Goal: Task Accomplishment & Management: Use online tool/utility

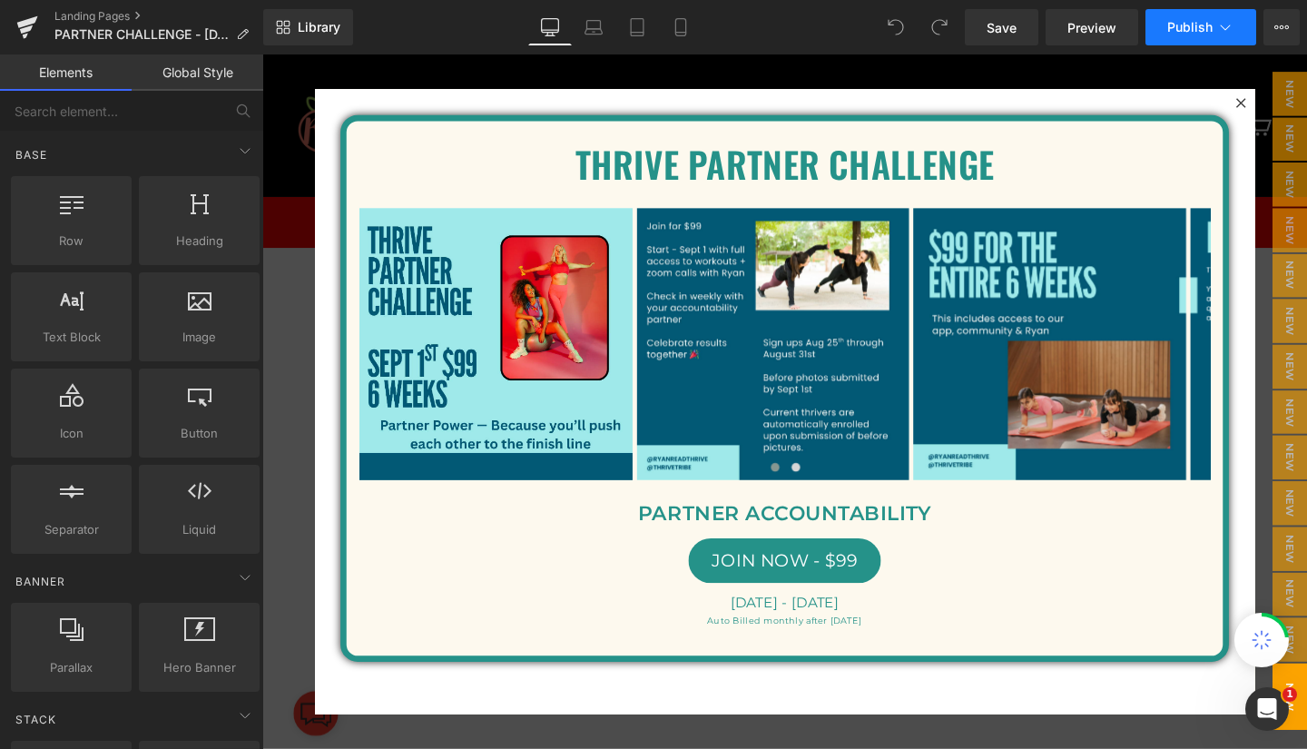
click at [1196, 24] on span "Publish" at bounding box center [1189, 27] width 45 height 15
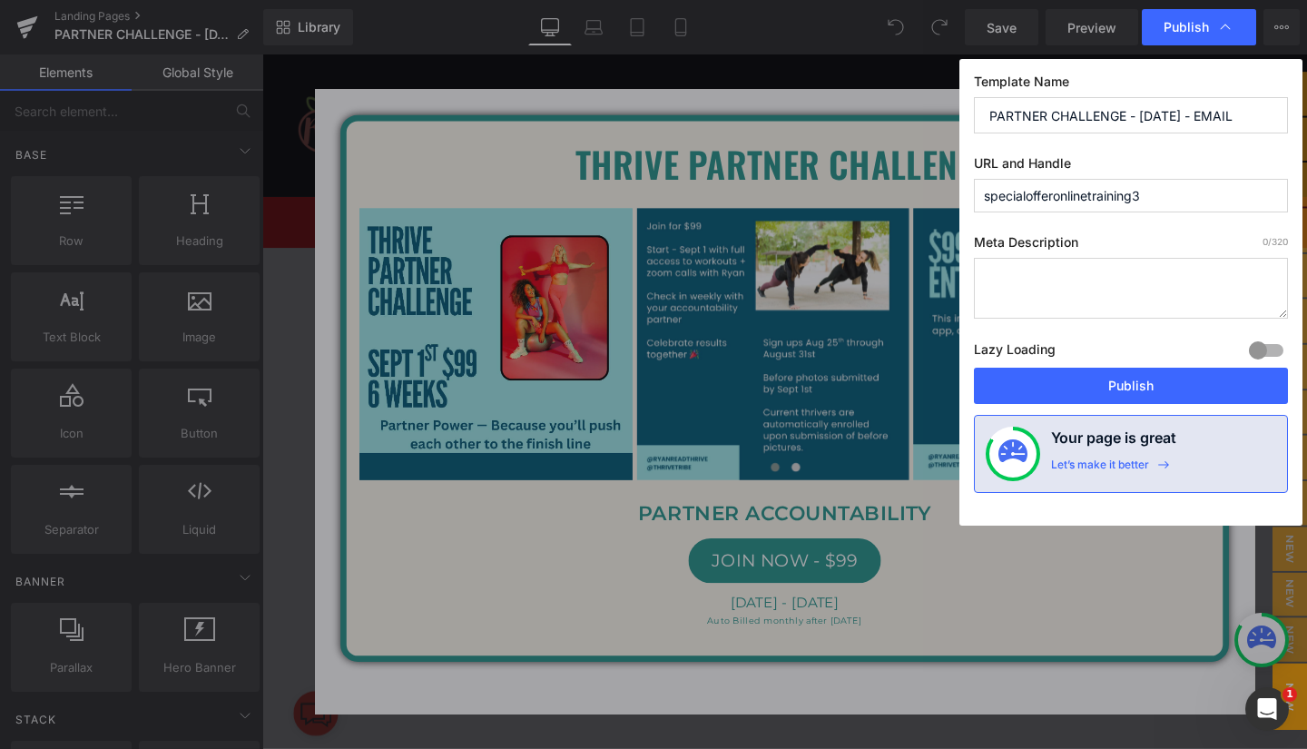
drag, startPoint x: 1168, startPoint y: 194, endPoint x: 851, endPoint y: 216, distance: 317.4
click at [851, 216] on div "Publish Template Name PARTNER CHALLENGE - SEPTEMBER 1ST - EMAIL URL and Handle …" at bounding box center [653, 374] width 1307 height 749
paste input "text"
type input "specialofferonlinetraining"
click at [1031, 381] on button "Publish" at bounding box center [1131, 385] width 314 height 36
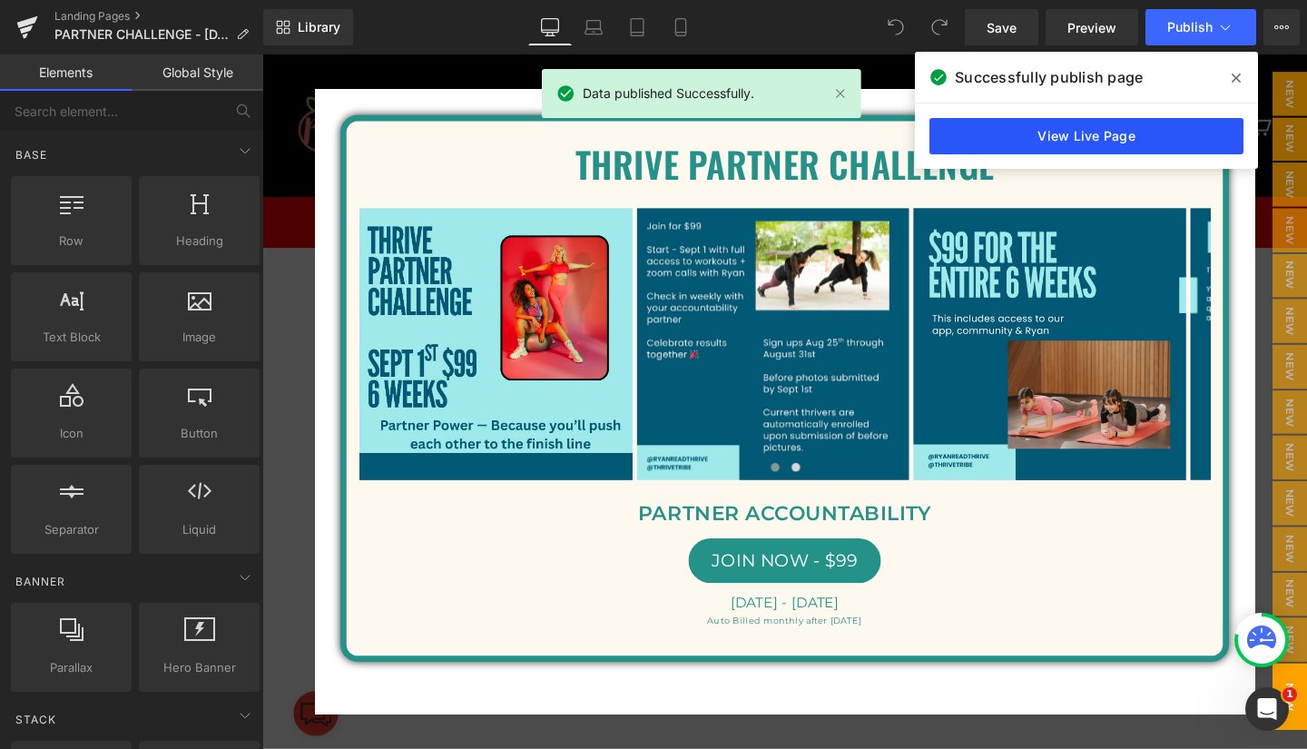
click at [1097, 125] on link "View Live Page" at bounding box center [1086, 136] width 314 height 36
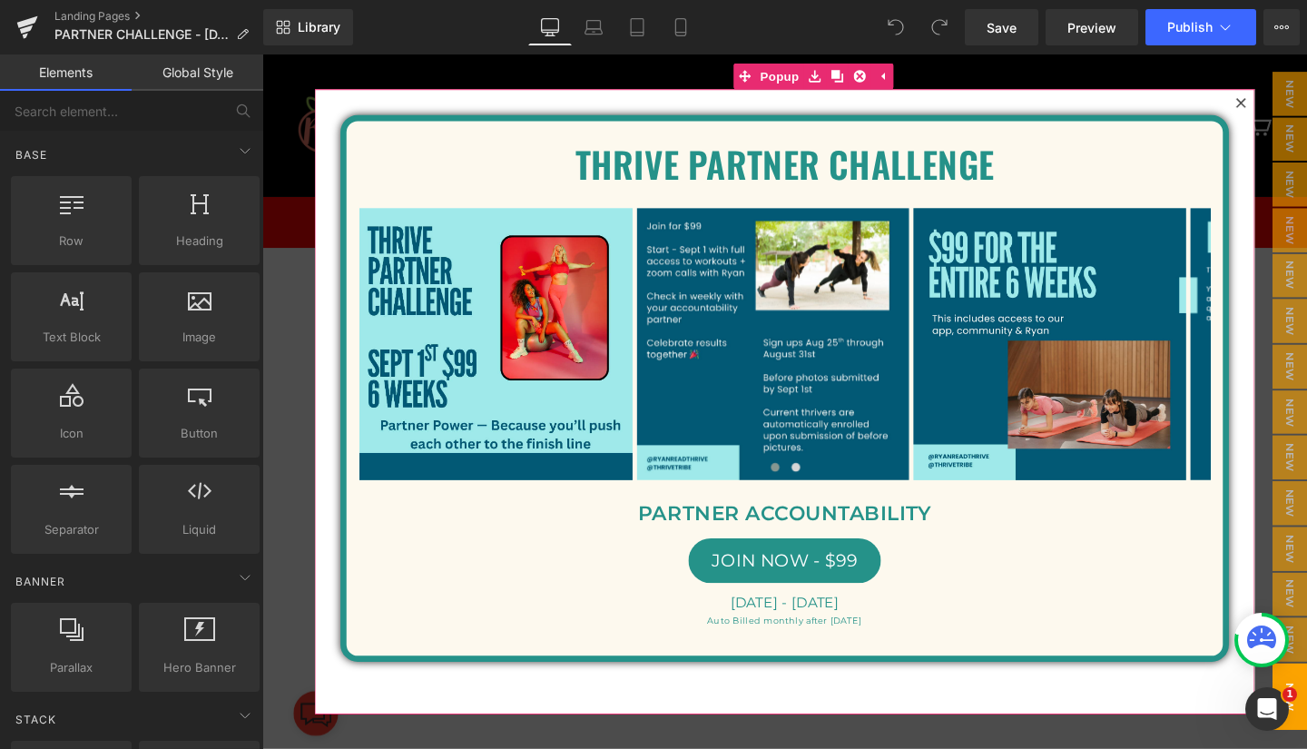
click at [1286, 100] on icon at bounding box center [1291, 105] width 11 height 11
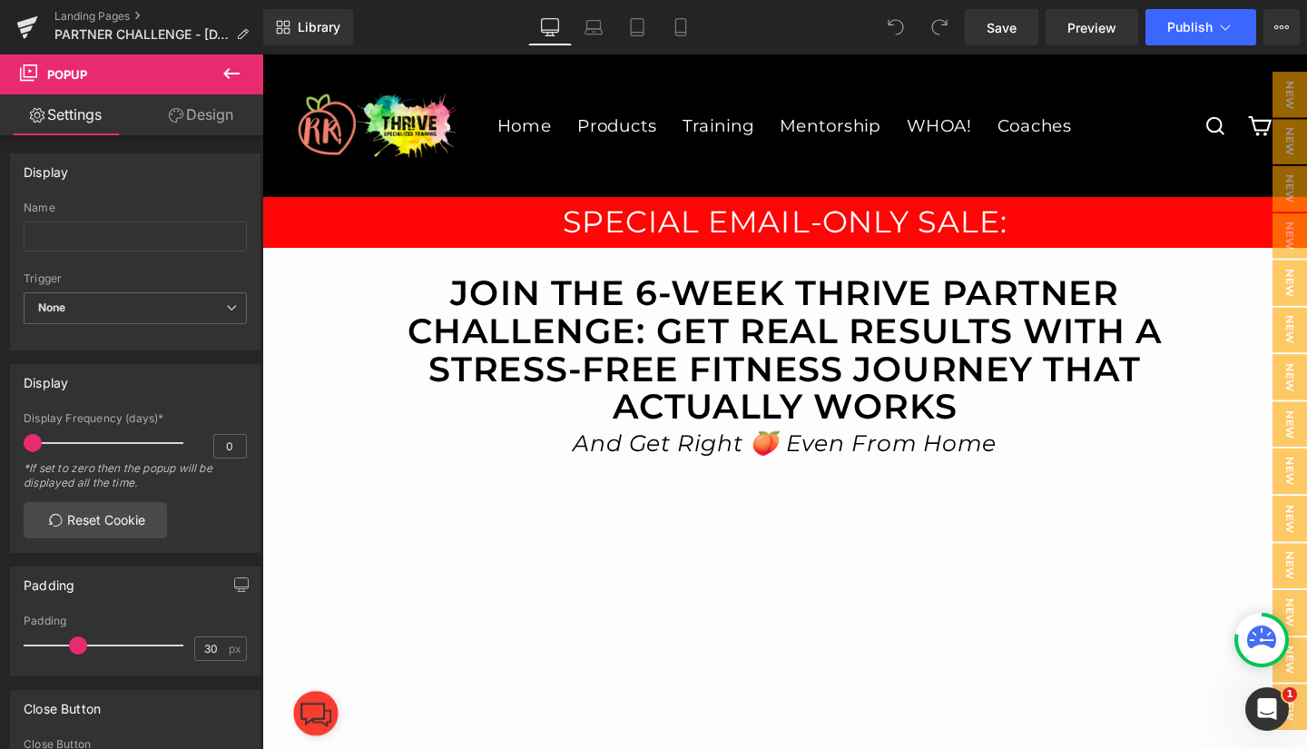
drag, startPoint x: 1189, startPoint y: 150, endPoint x: 1017, endPoint y: 501, distance: 390.8
click at [1189, 150] on div "Search Menu Cart 0" at bounding box center [1232, 129] width 181 height 95
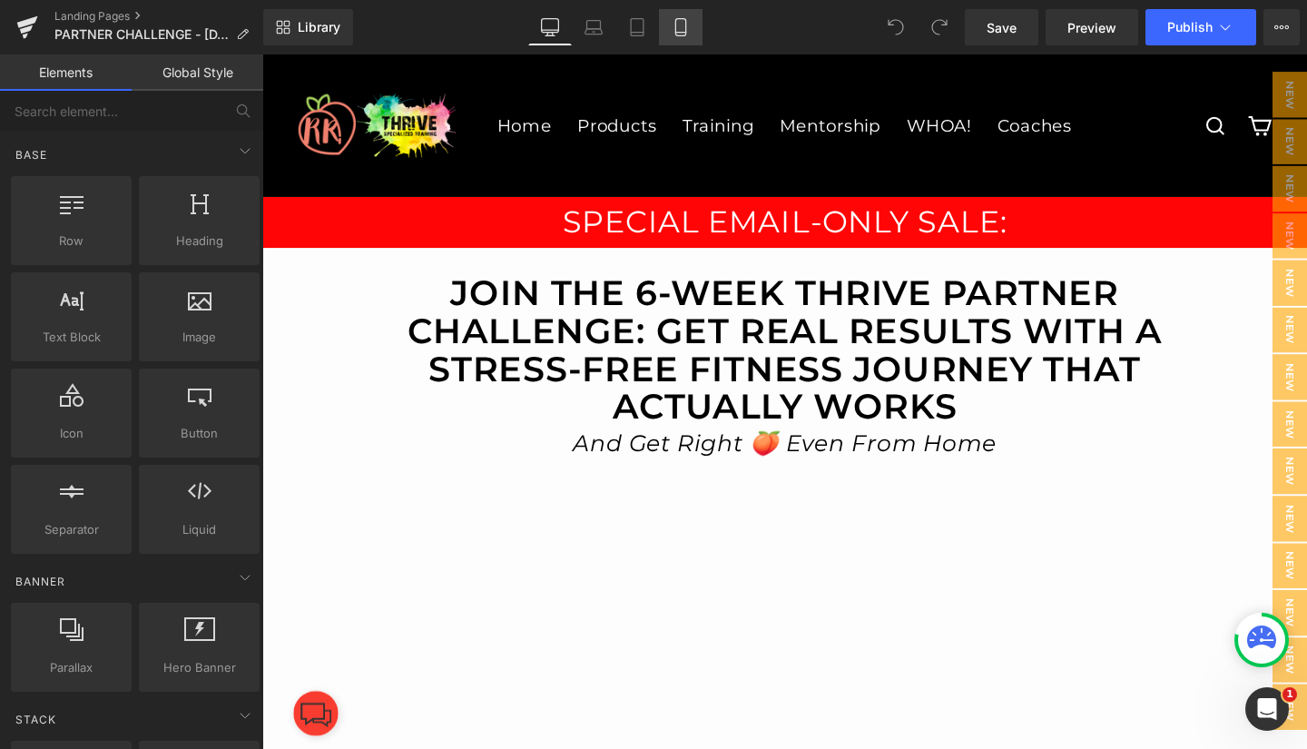
click at [680, 22] on icon at bounding box center [680, 27] width 18 height 18
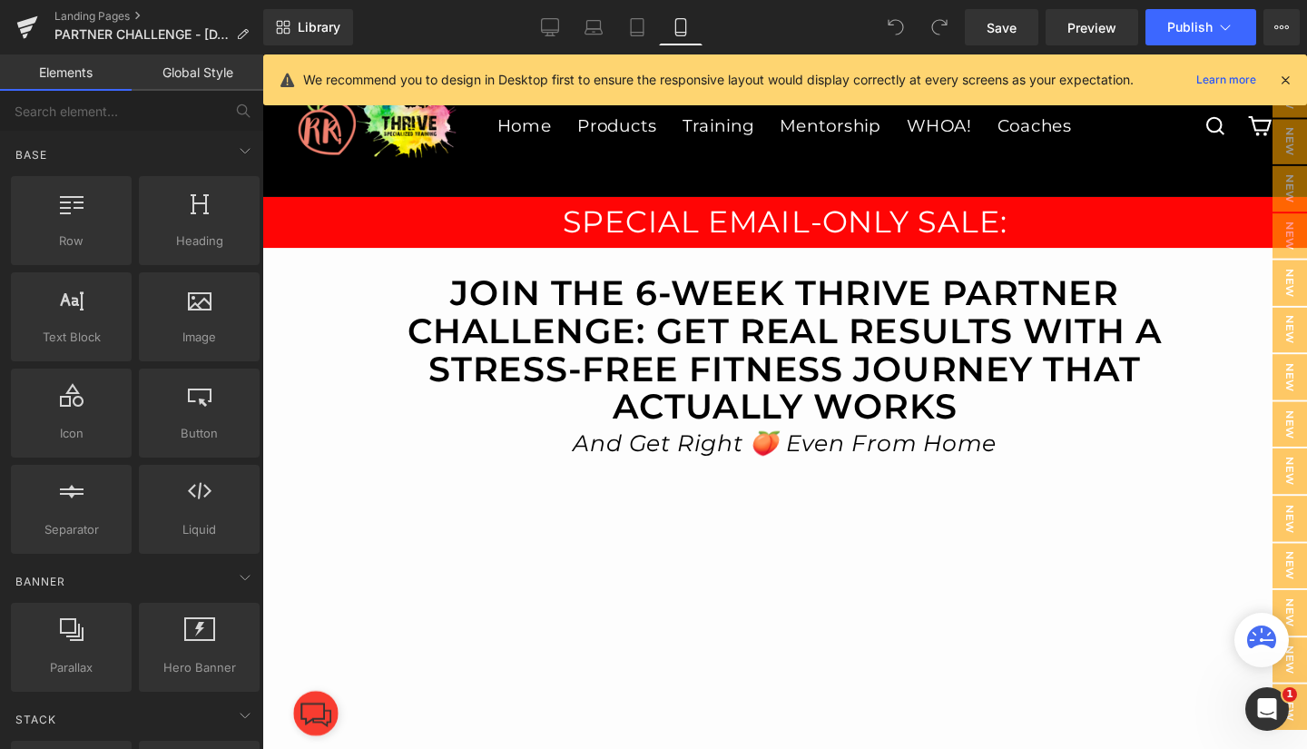
scroll to position [150, 0]
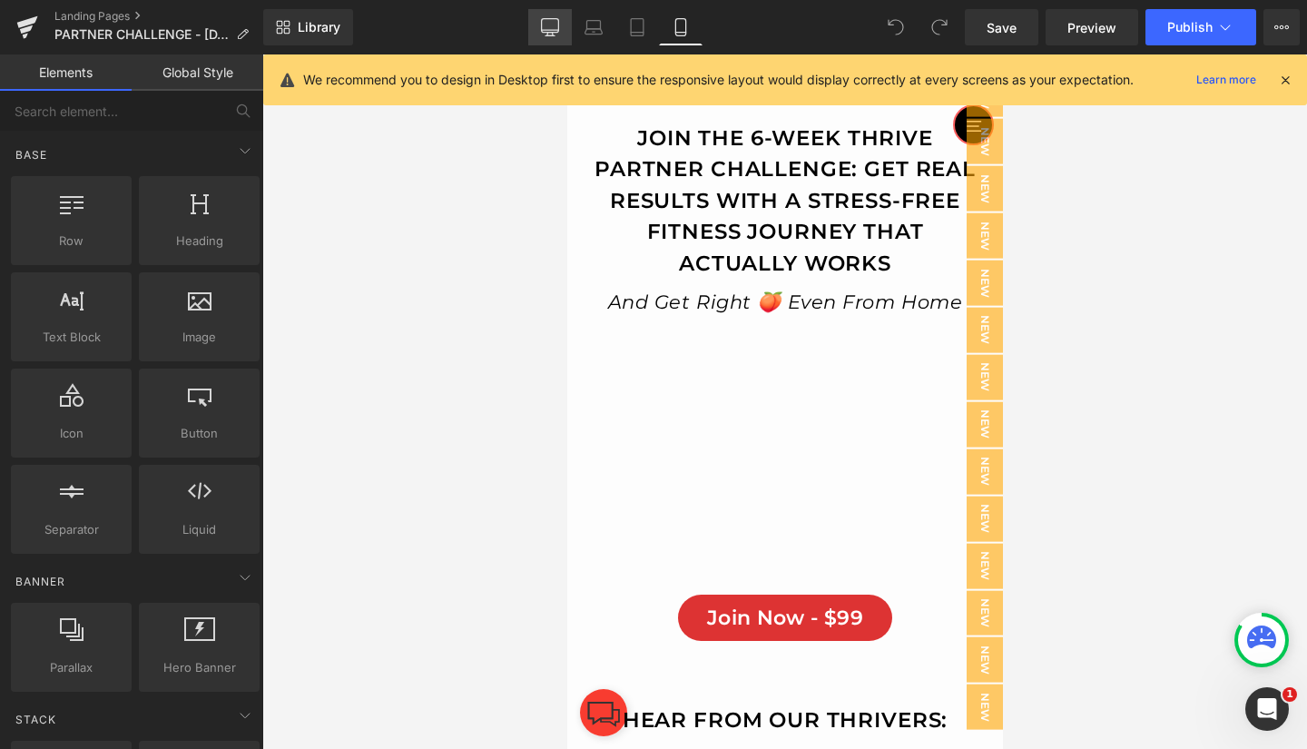
click at [552, 26] on icon at bounding box center [550, 27] width 18 height 18
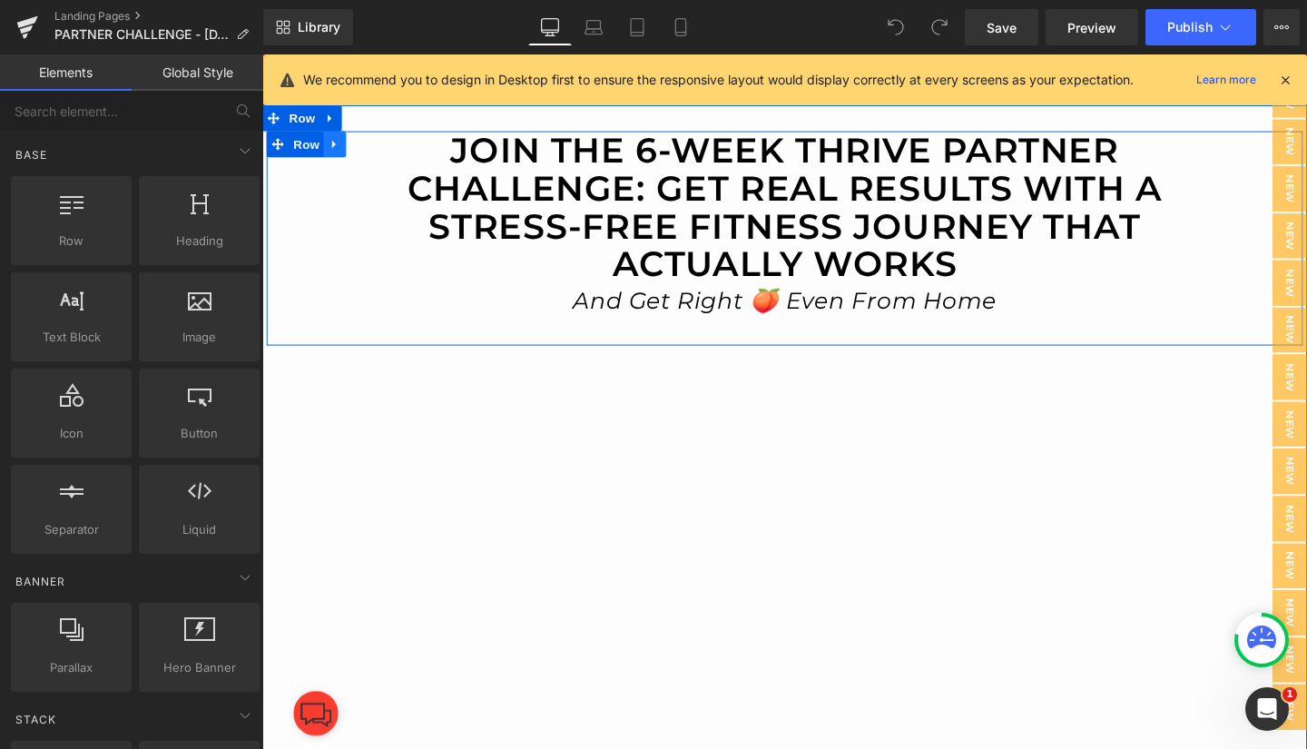
click at [336, 149] on icon at bounding box center [338, 148] width 4 height 8
click at [379, 151] on icon at bounding box center [385, 148] width 13 height 13
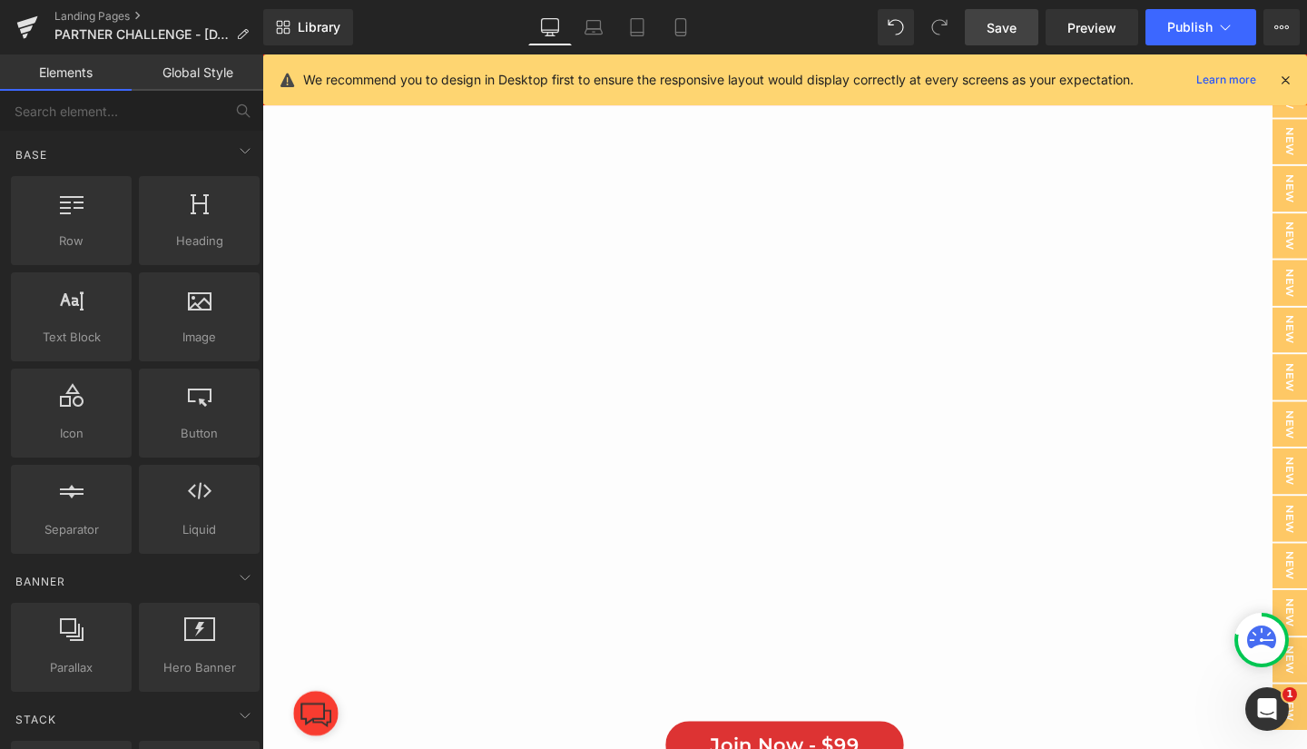
click at [1006, 24] on span "Save" at bounding box center [1001, 27] width 30 height 19
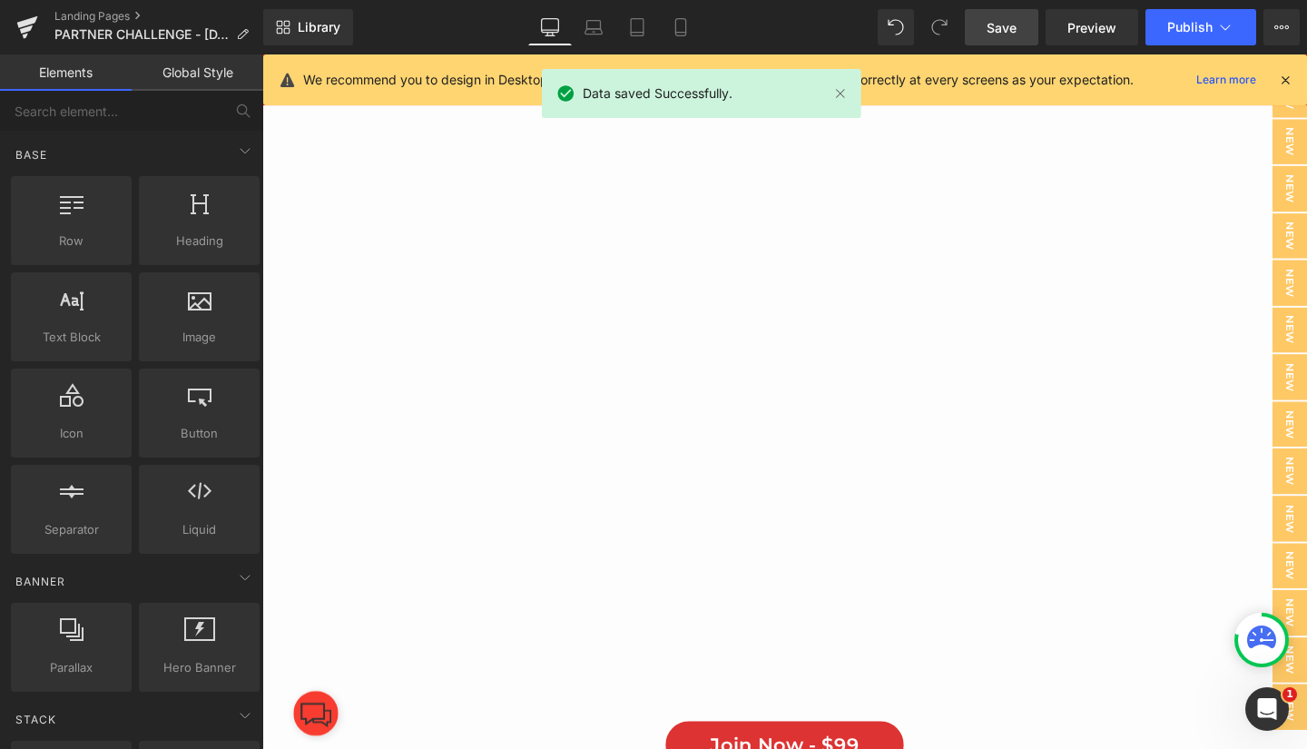
click at [1285, 76] on icon at bounding box center [1285, 80] width 16 height 16
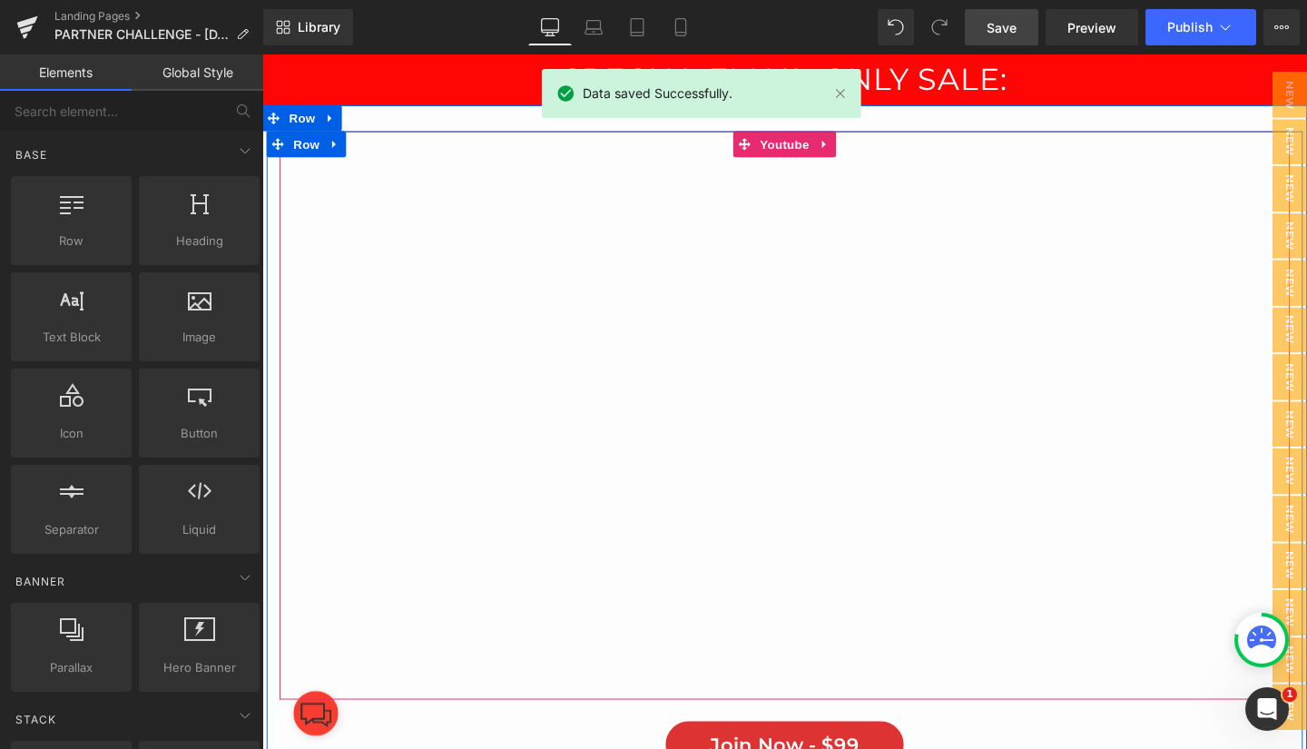
scroll to position [0, 0]
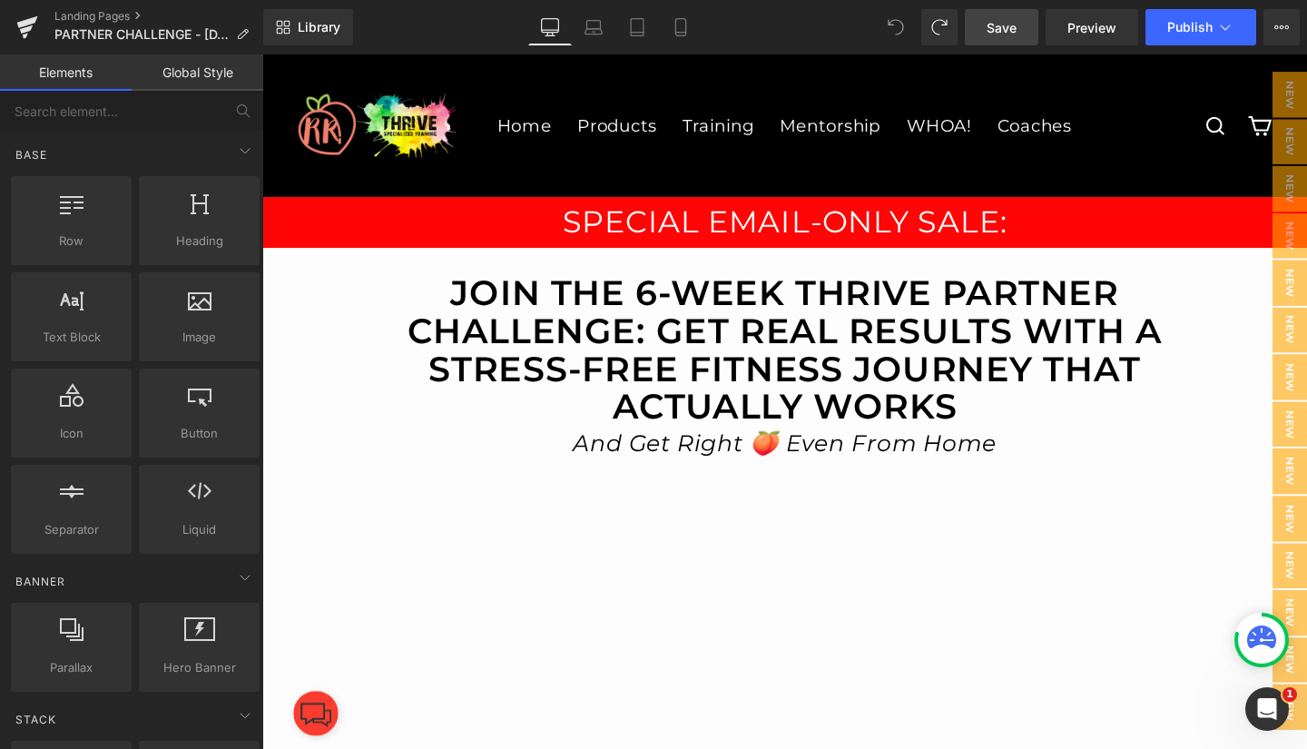
click at [1008, 21] on span "Save" at bounding box center [1001, 27] width 30 height 19
click at [1281, 26] on icon at bounding box center [1281, 27] width 15 height 15
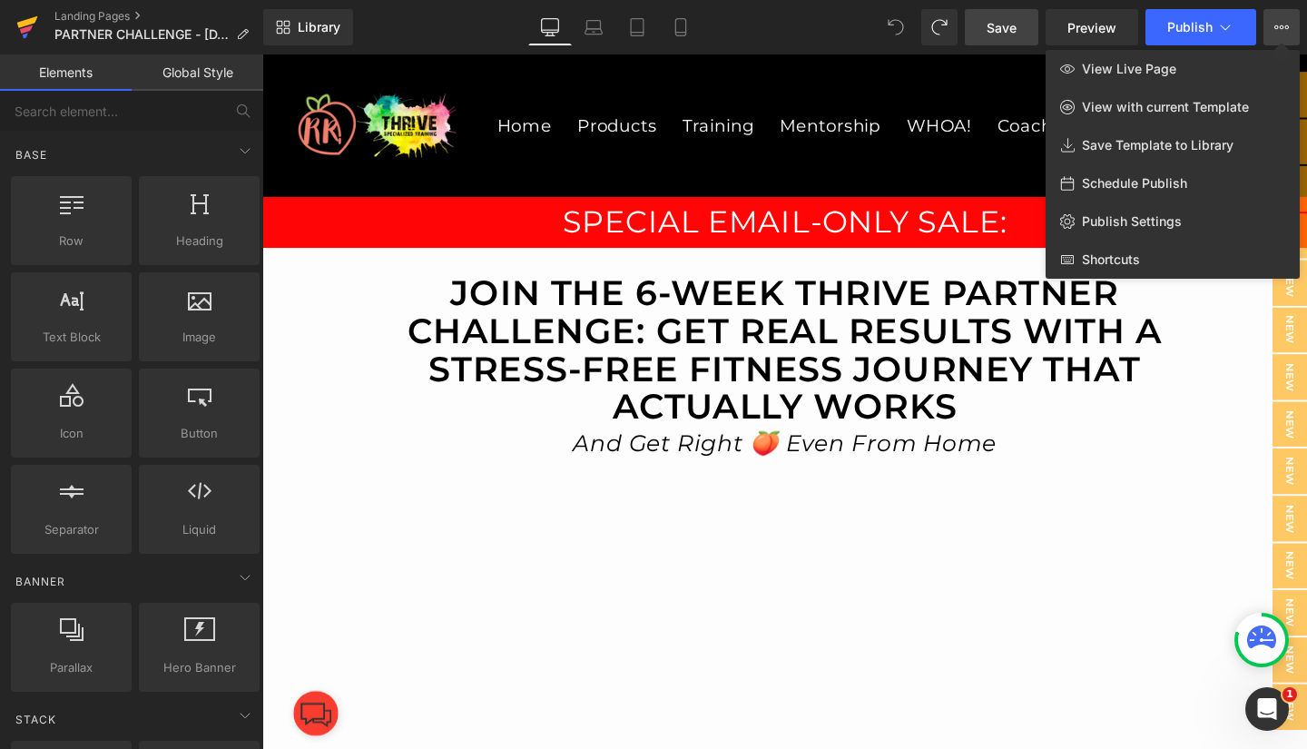
click at [27, 11] on icon at bounding box center [27, 27] width 22 height 45
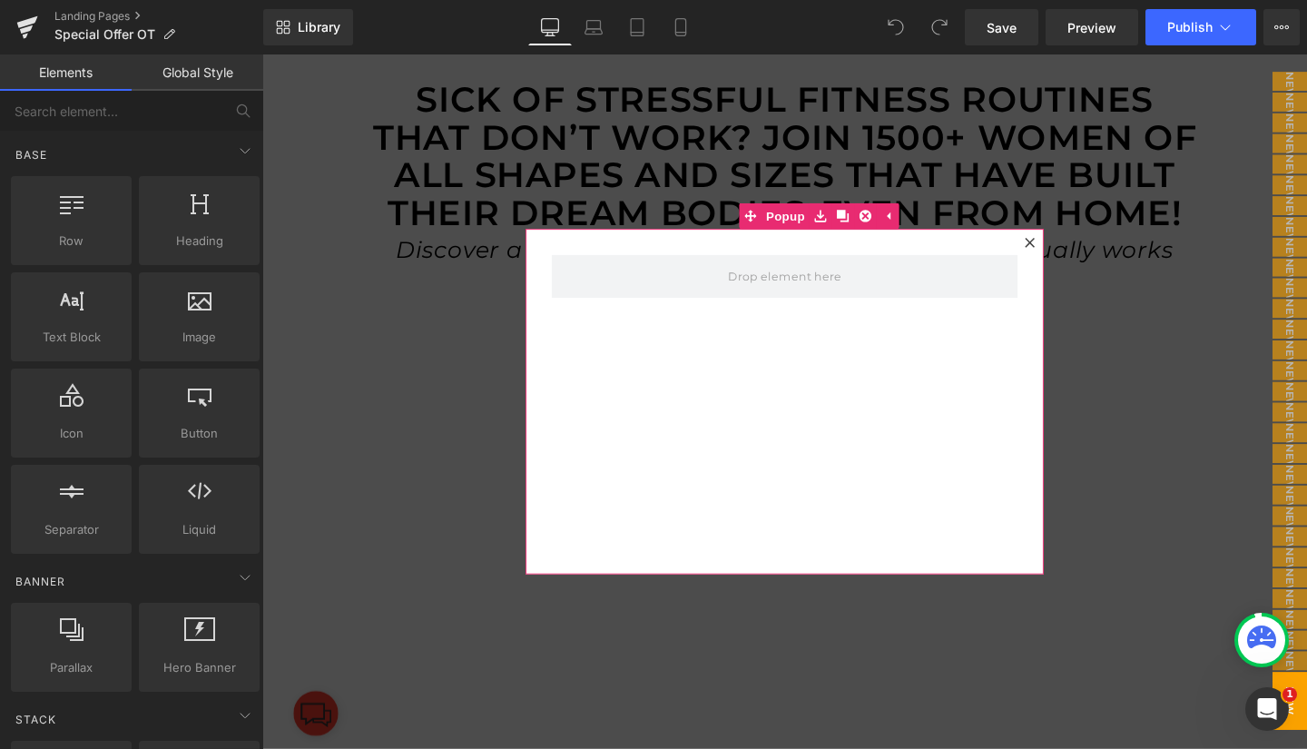
click at [1060, 244] on div at bounding box center [1069, 252] width 22 height 22
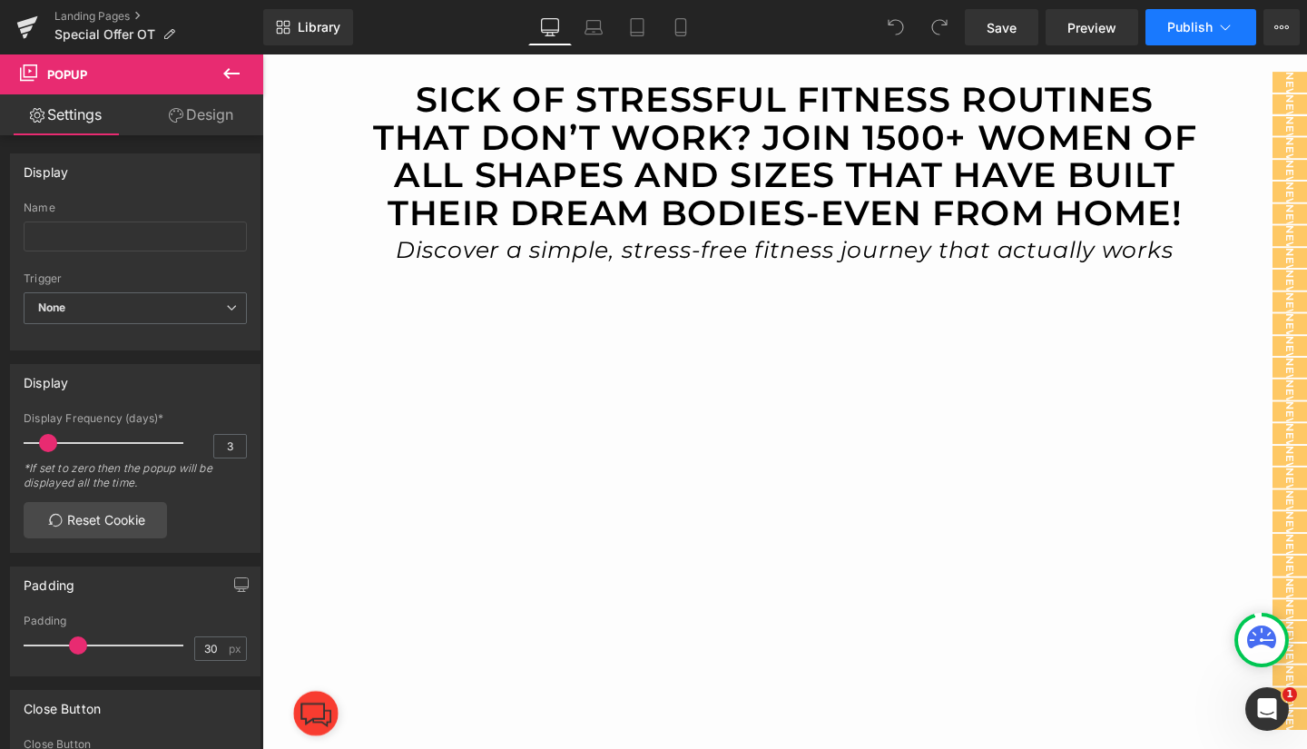
click at [1229, 31] on icon at bounding box center [1225, 27] width 18 height 18
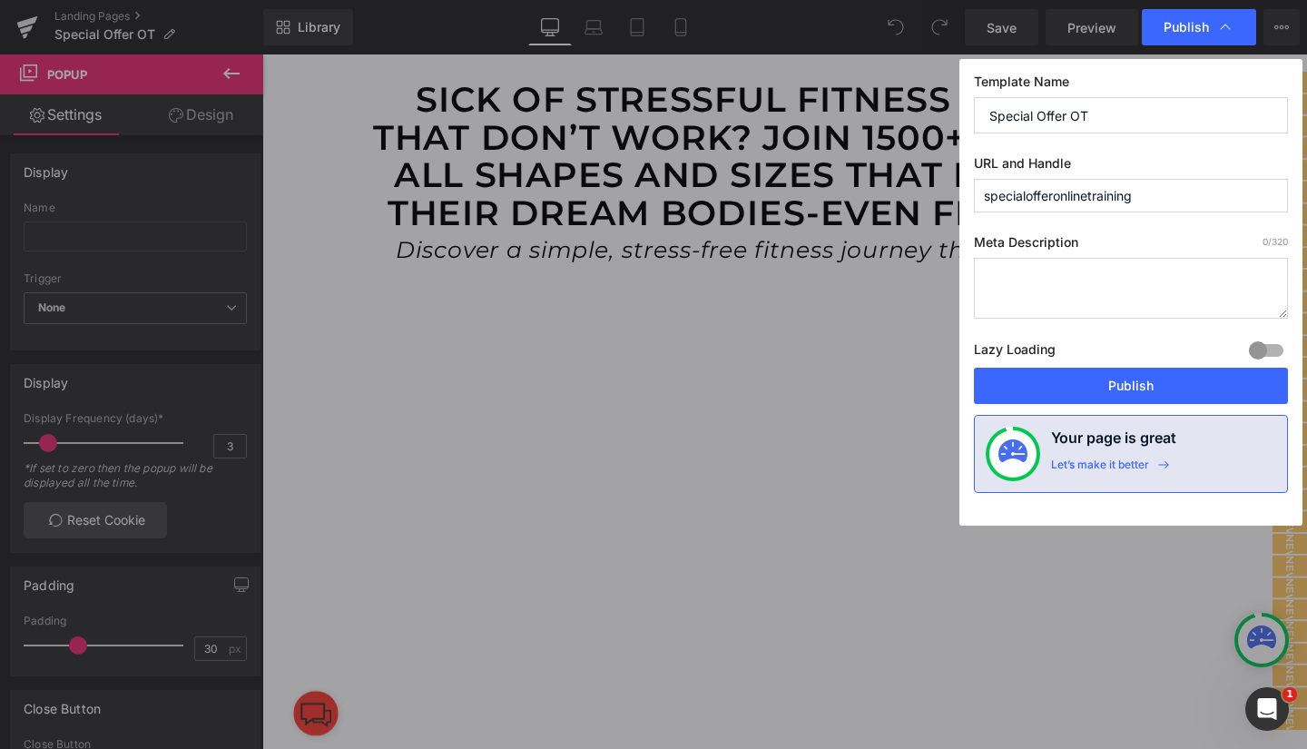
drag, startPoint x: 1158, startPoint y: 193, endPoint x: 969, endPoint y: 208, distance: 189.3
click at [0, 0] on div "Template Name Special Offer OT URL and Handle specialofferonlinetraining Meta D…" at bounding box center [0, 0] width 0 height 0
click at [0, 0] on input "specialofferonlinetraining" at bounding box center [0, 0] width 0 height 0
type input "specialofferonlinetraining5"
click at [0, 0] on button "Publish" at bounding box center [0, 0] width 0 height 0
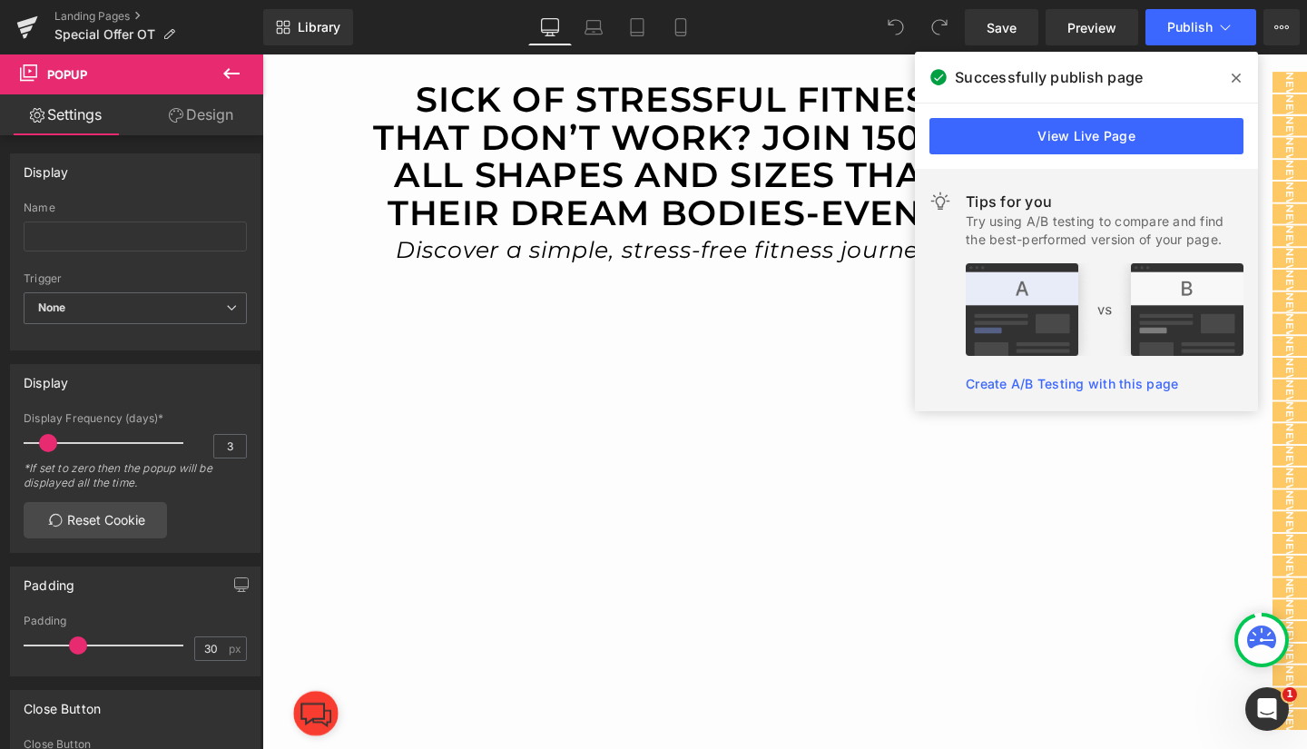
click at [0, 0] on icon at bounding box center [0, 0] width 0 height 0
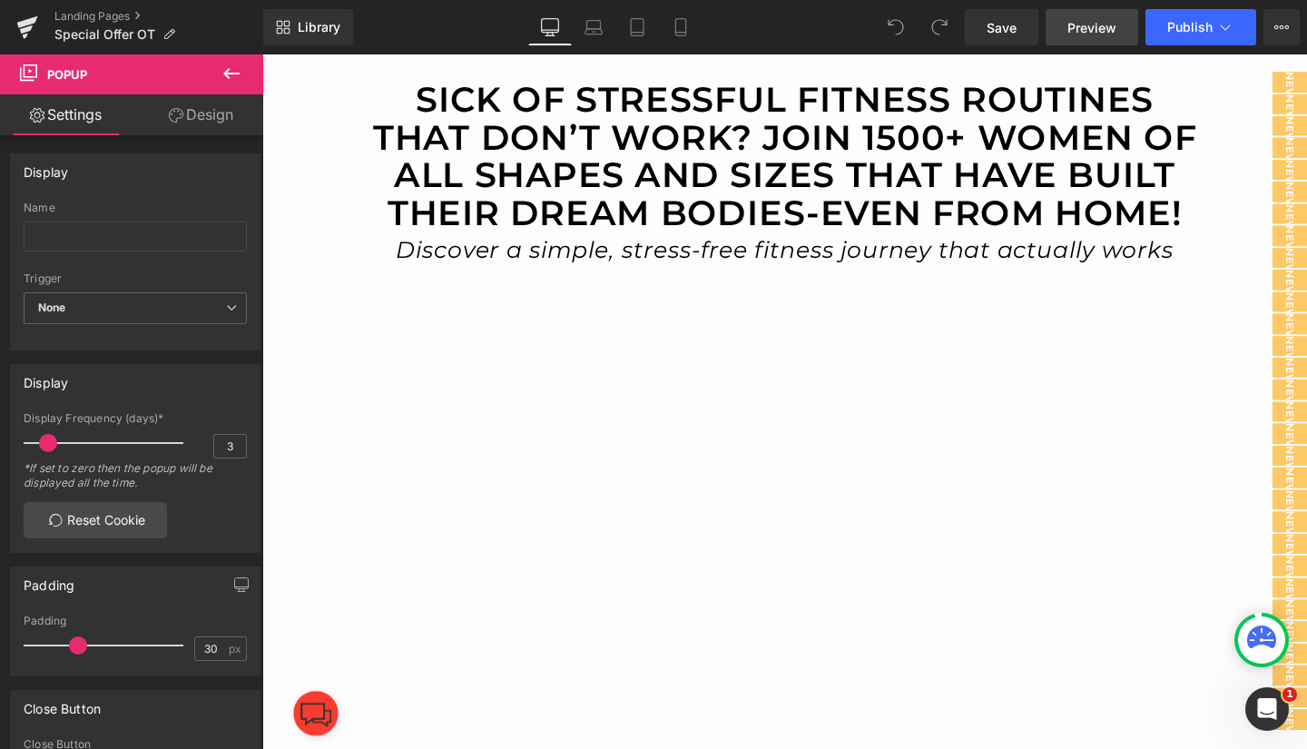
click at [1092, 20] on span "Preview" at bounding box center [1091, 27] width 49 height 19
click at [299, 66] on span "Row" at bounding box center [304, 68] width 36 height 27
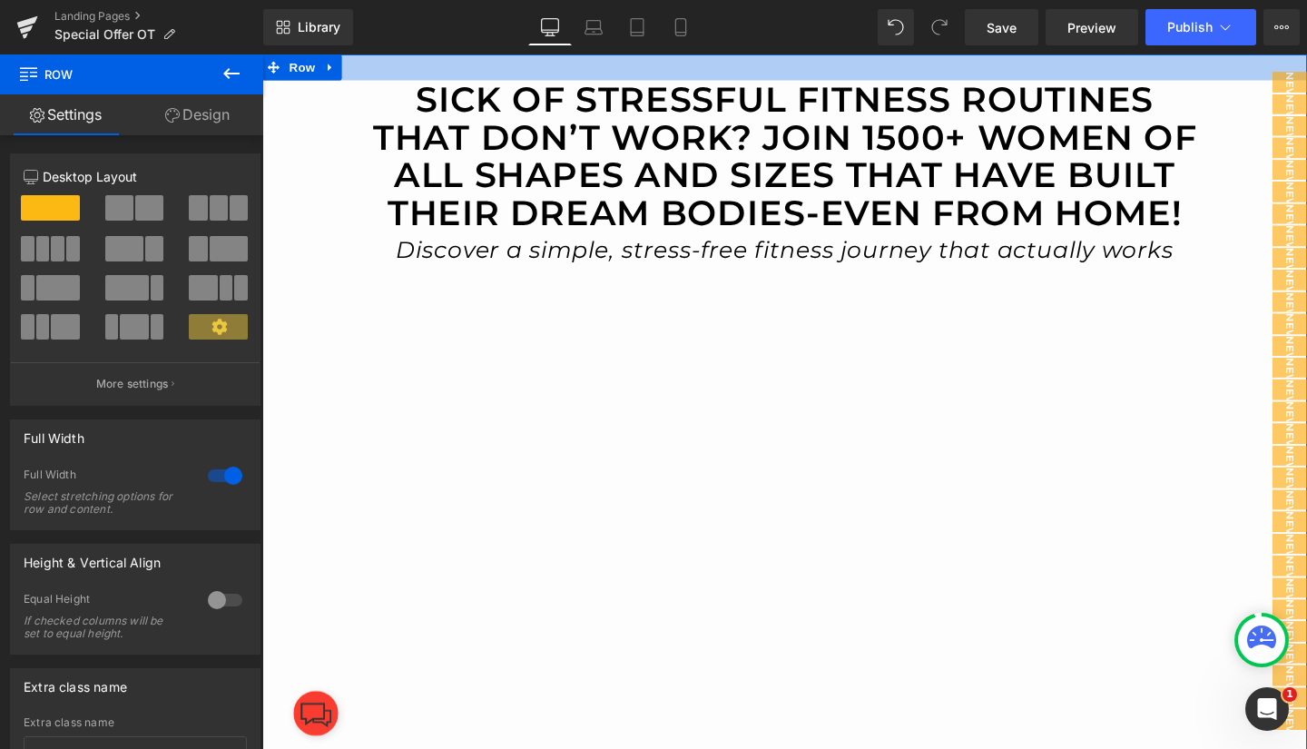
click at [431, 69] on div at bounding box center [811, 67] width 1098 height 27
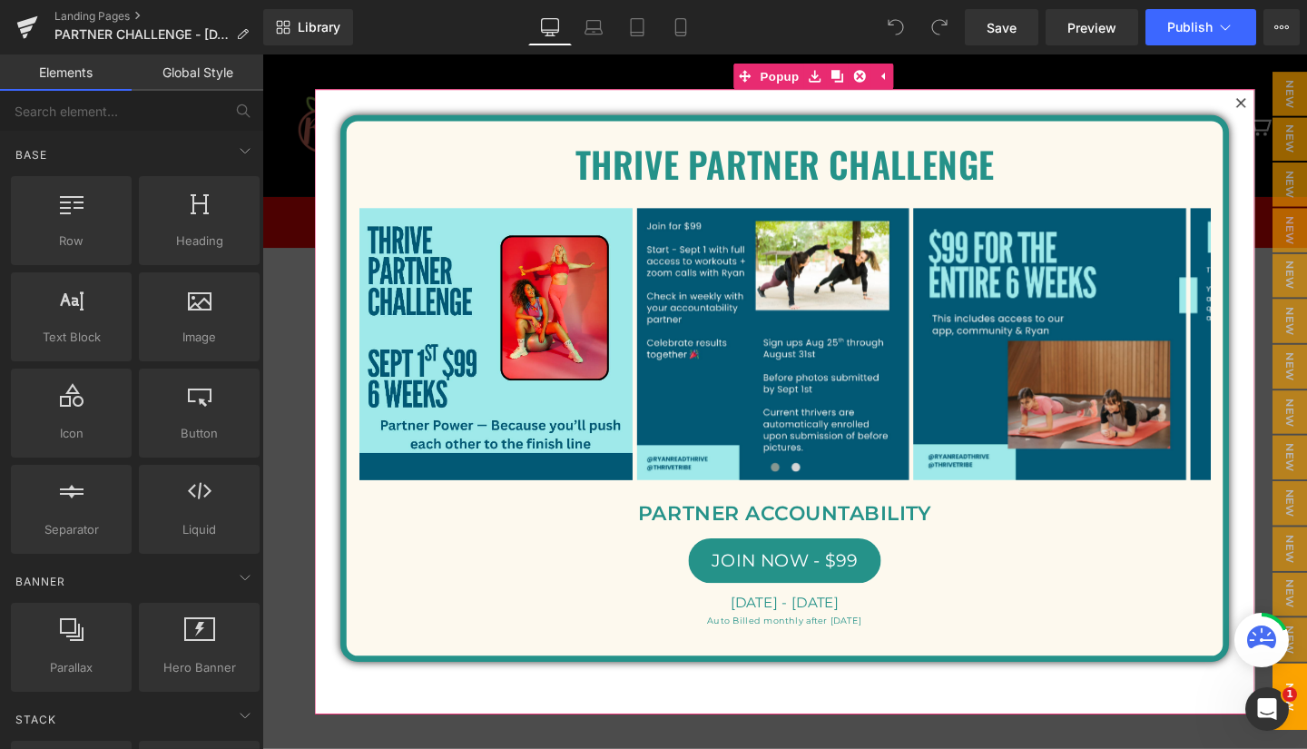
click at [1286, 102] on icon at bounding box center [1291, 105] width 11 height 11
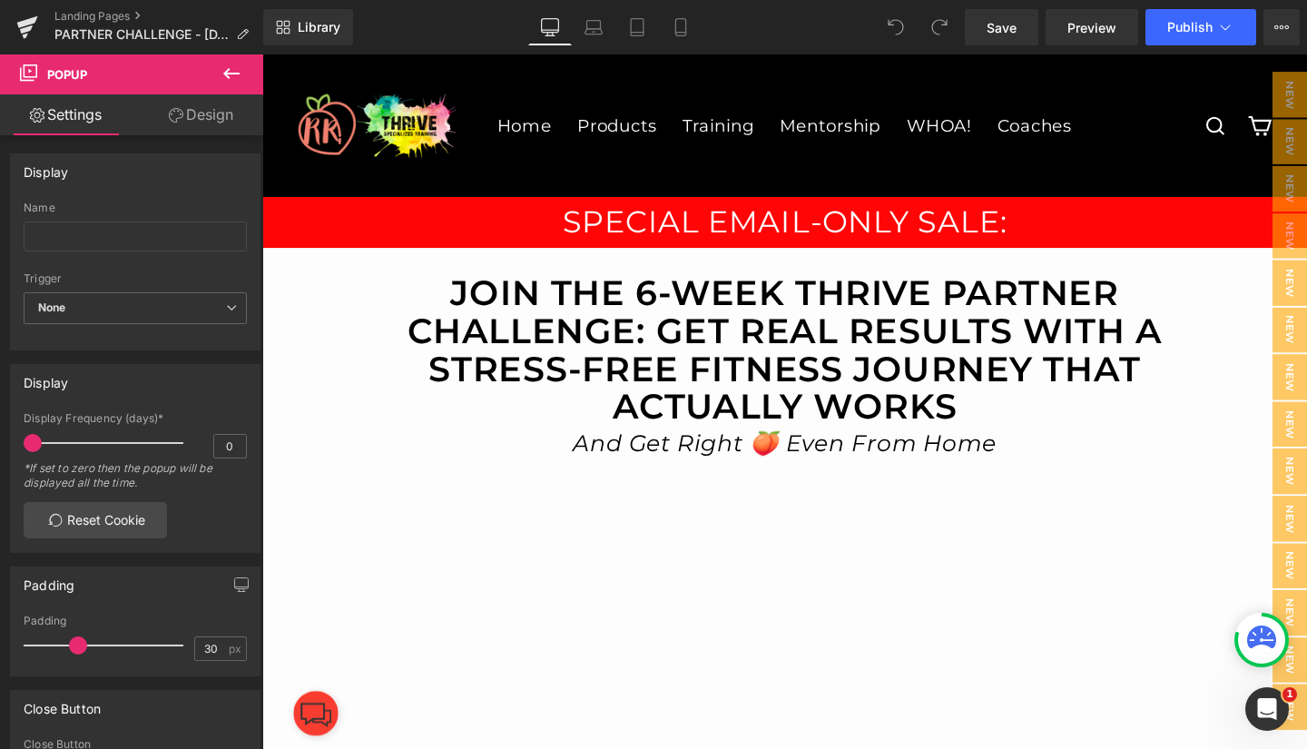
click at [234, 69] on icon at bounding box center [231, 74] width 22 height 22
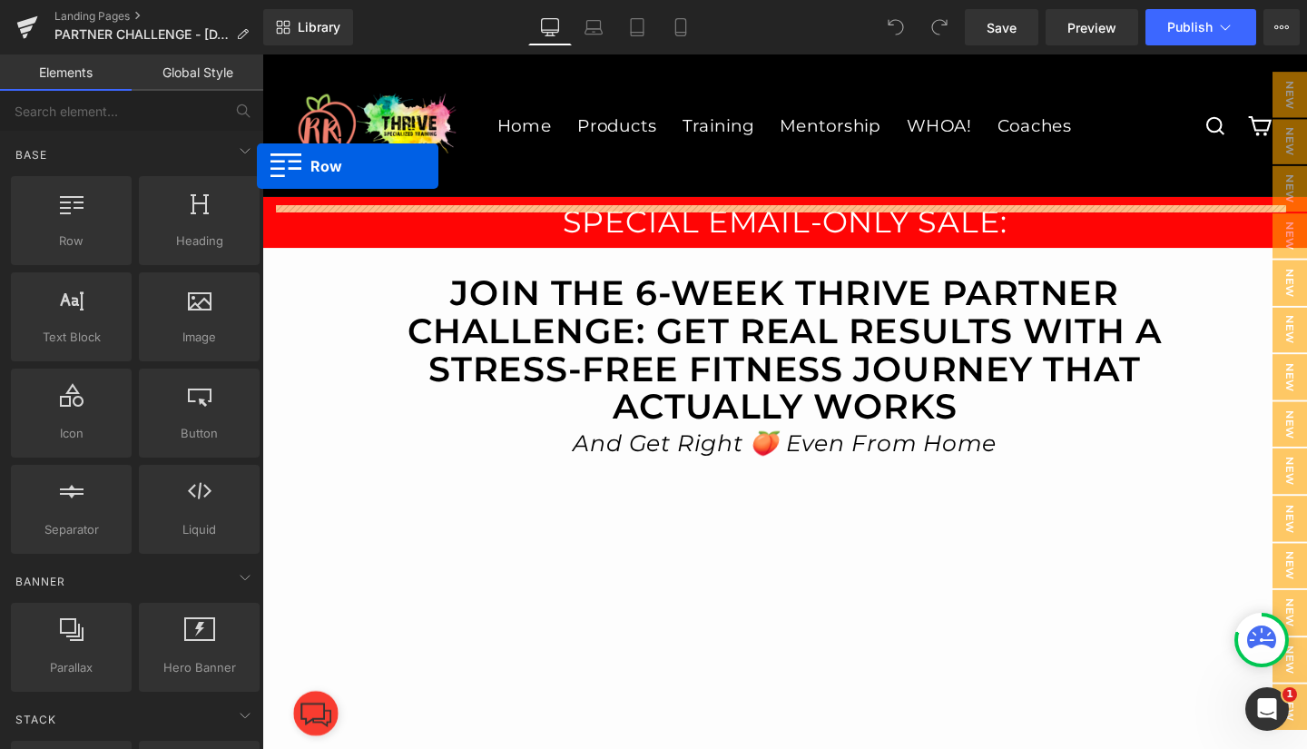
drag, startPoint x: 48, startPoint y: 225, endPoint x: 257, endPoint y: 166, distance: 216.9
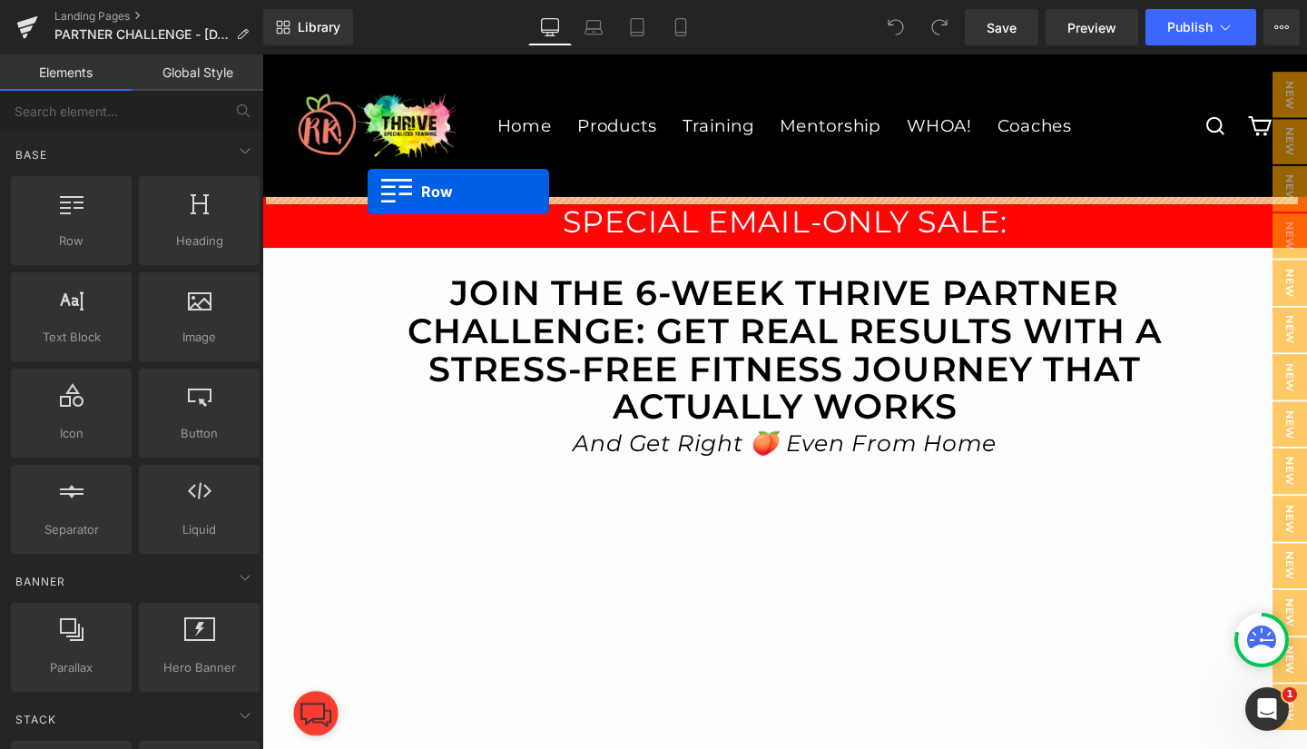
drag, startPoint x: 310, startPoint y: 288, endPoint x: 373, endPoint y: 199, distance: 108.8
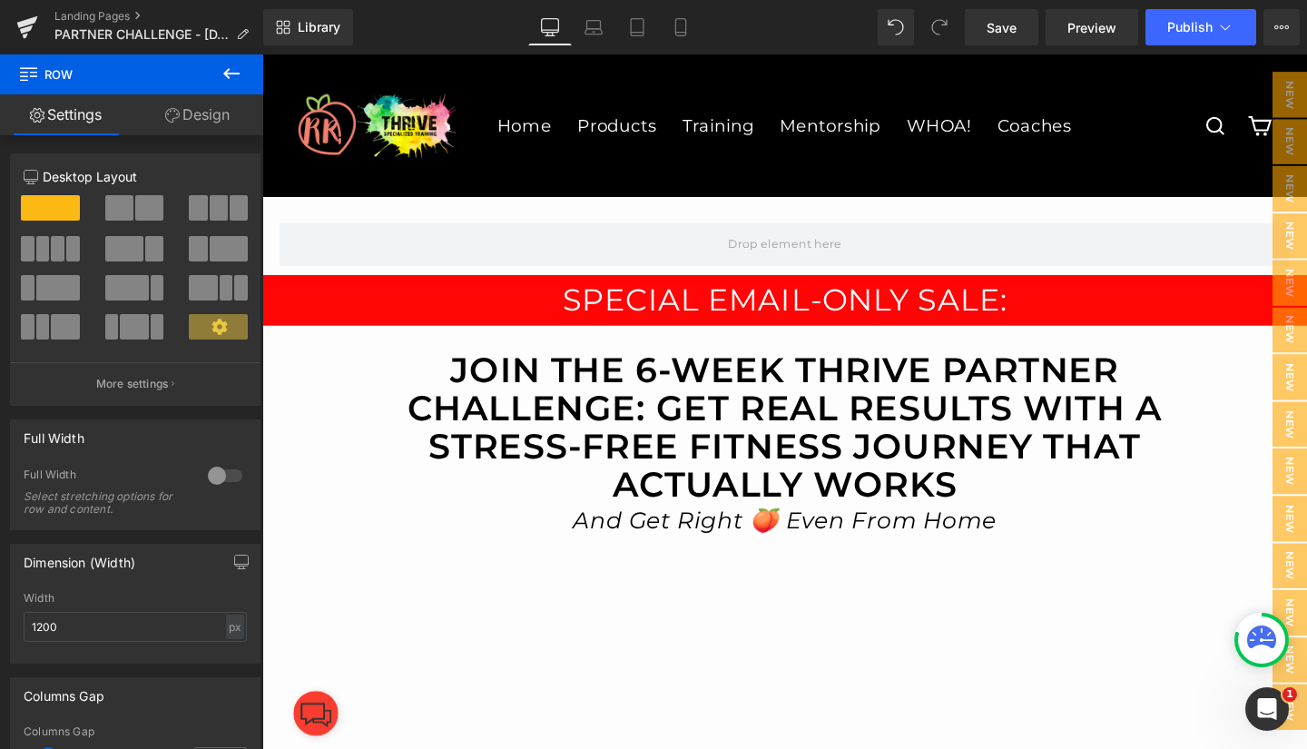
click at [229, 77] on icon at bounding box center [231, 73] width 16 height 11
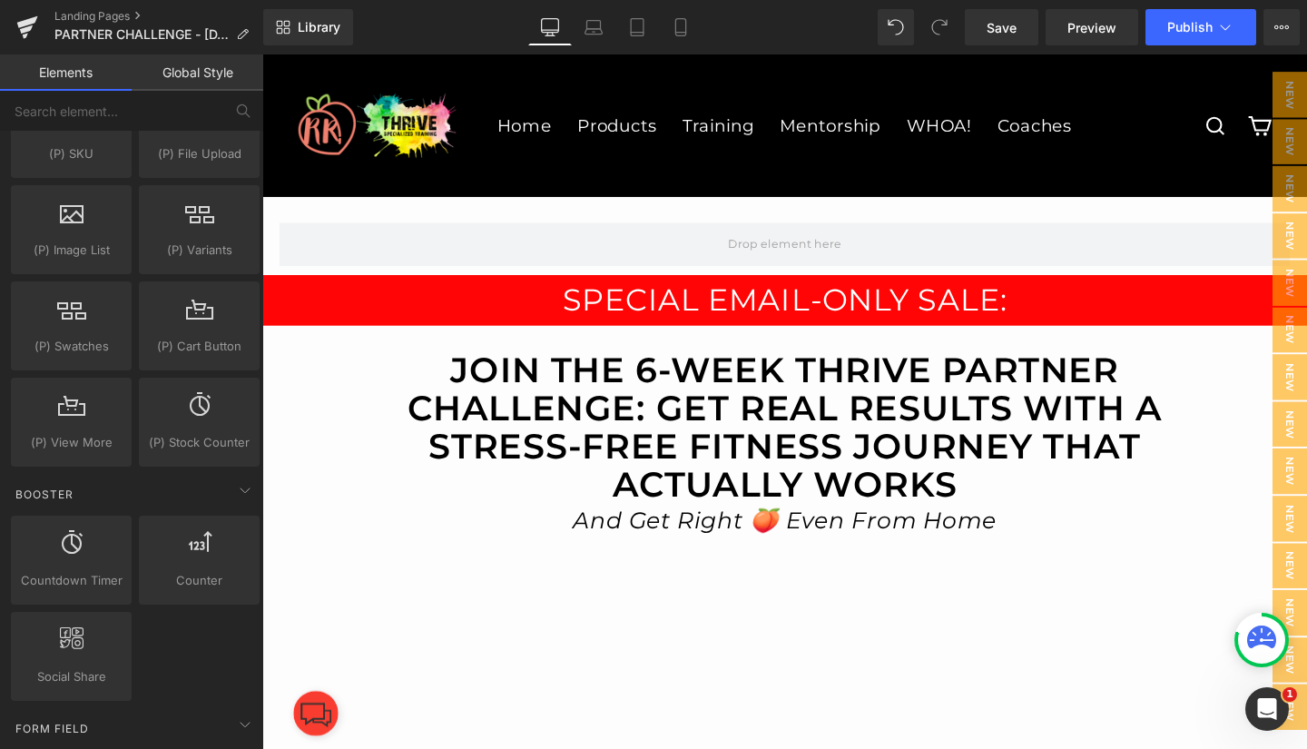
scroll to position [1915, 0]
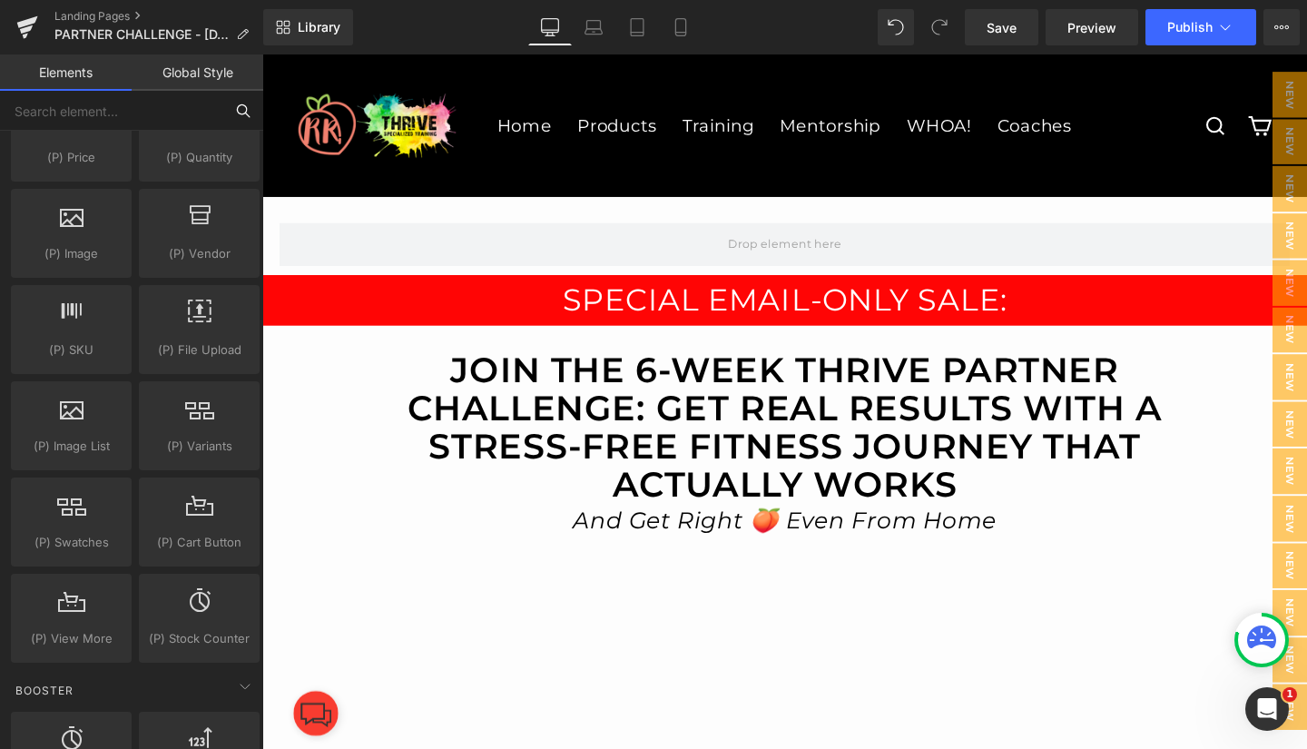
click at [97, 114] on input "text" at bounding box center [111, 111] width 223 height 40
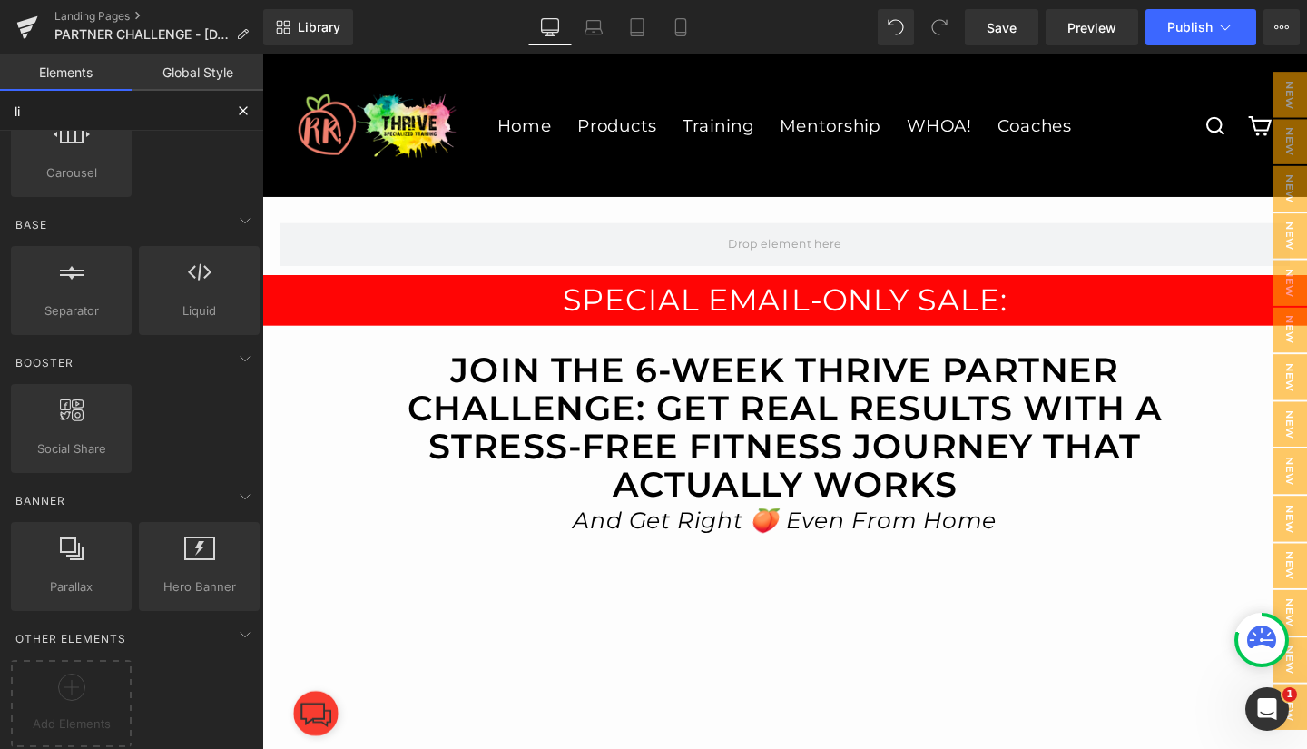
type input "liq"
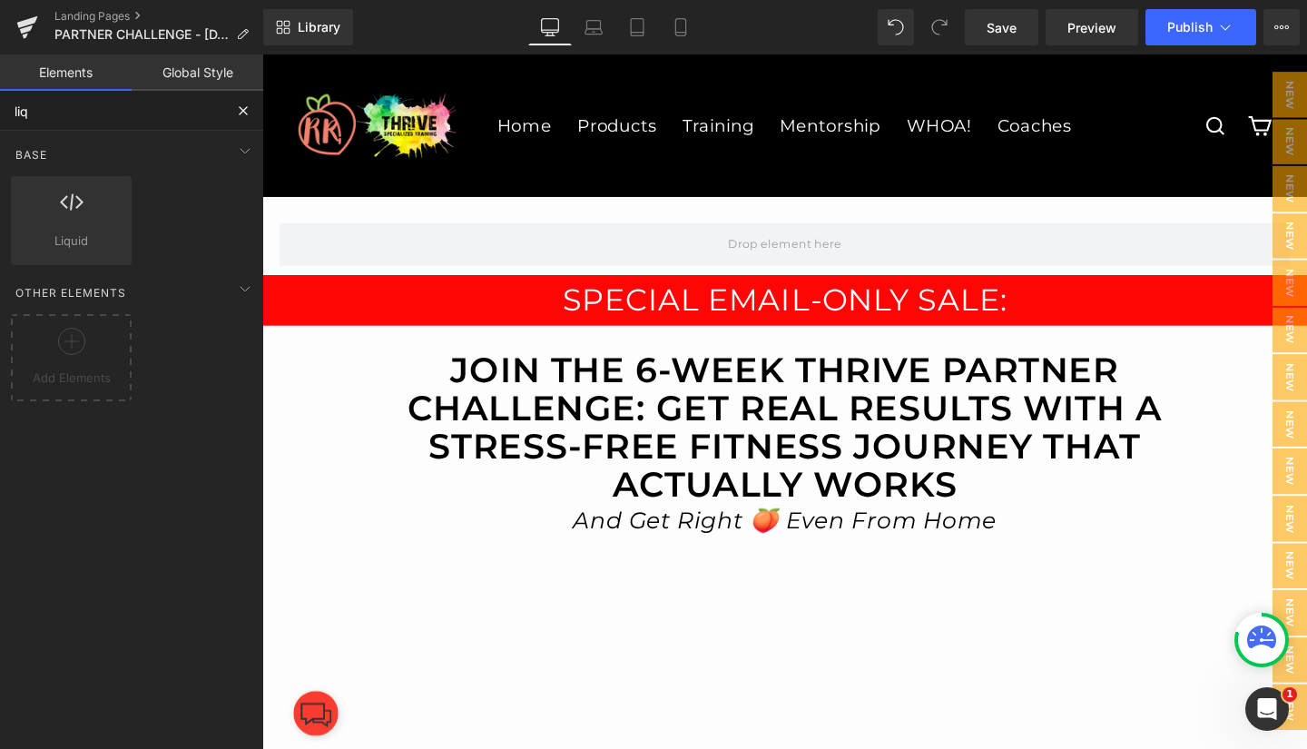
scroll to position [0, 0]
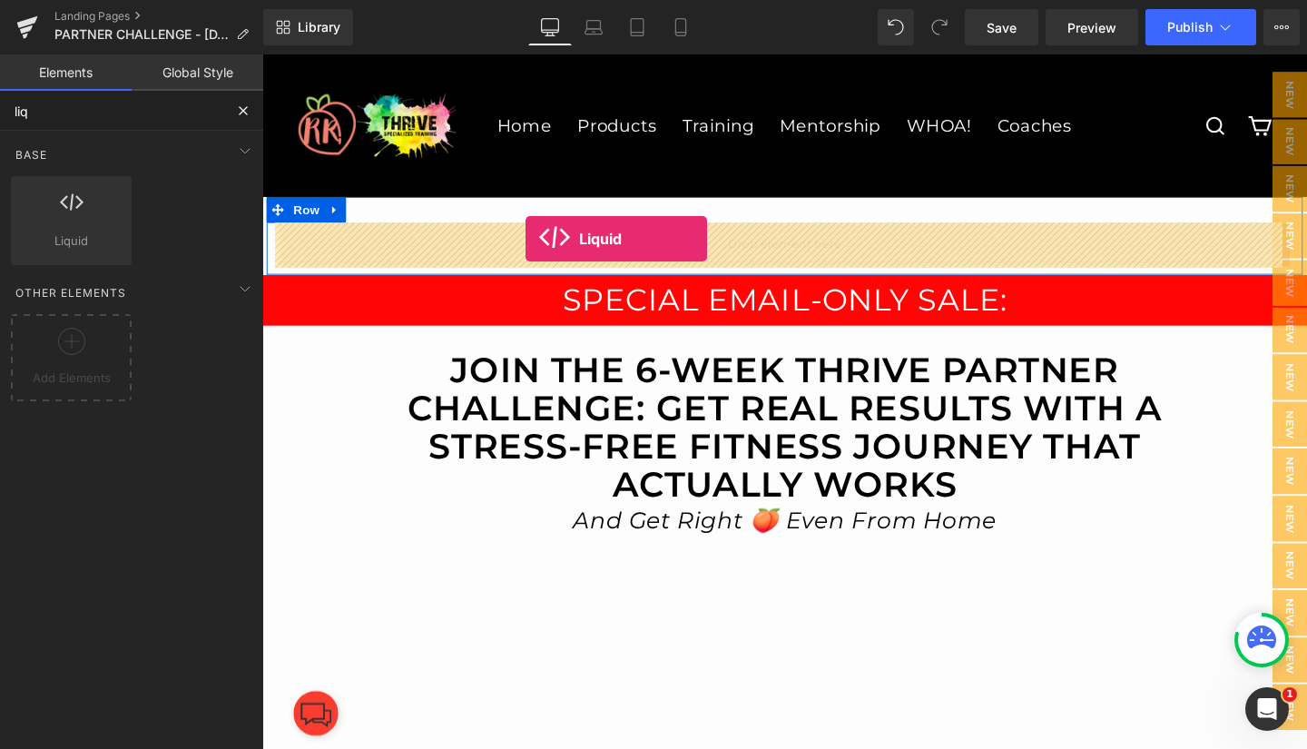
drag, startPoint x: 308, startPoint y: 280, endPoint x: 539, endPoint y: 248, distance: 233.7
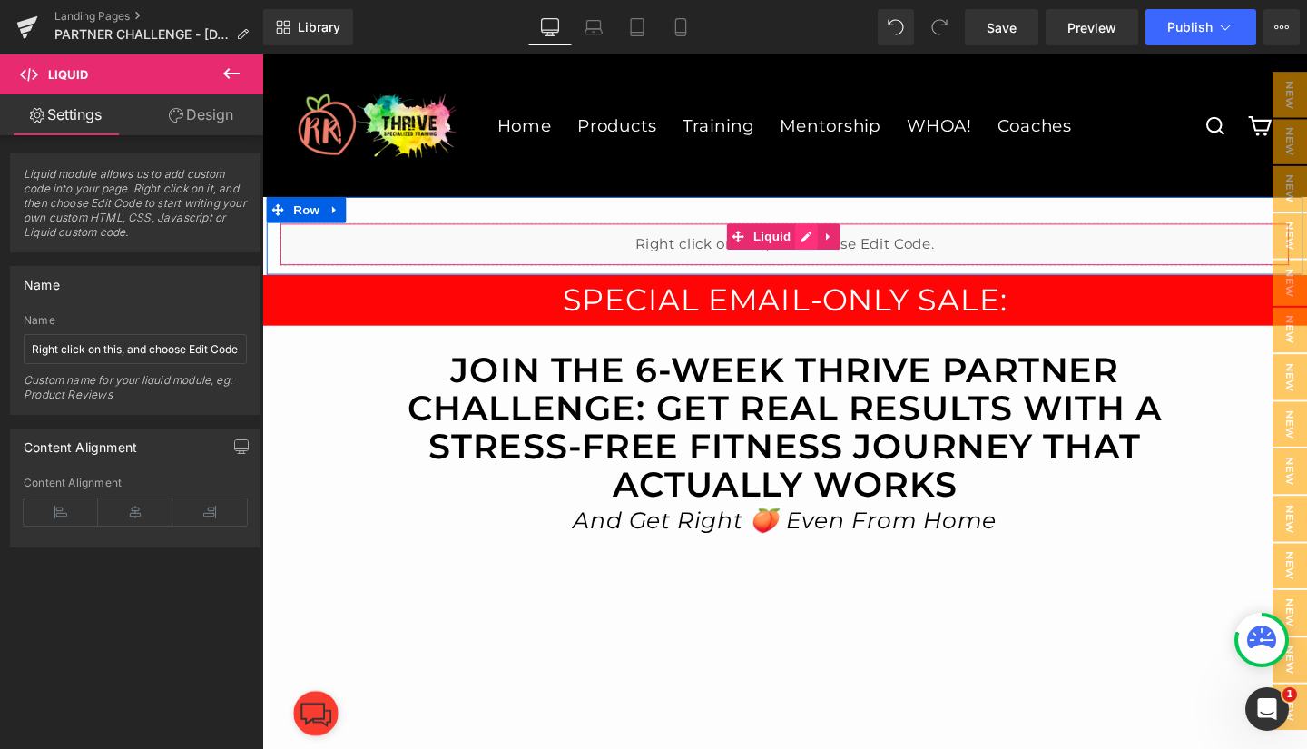
click at [829, 243] on div "Liquid" at bounding box center [811, 253] width 1062 height 45
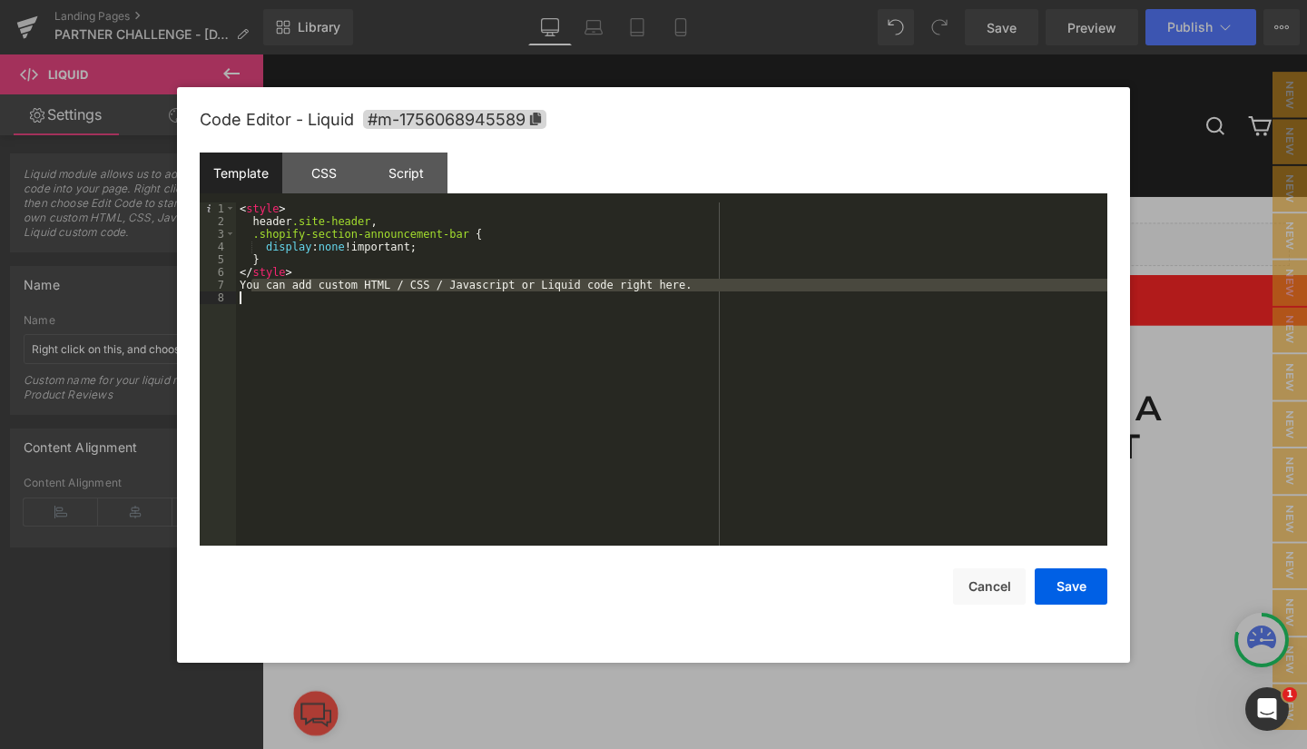
drag, startPoint x: 249, startPoint y: 290, endPoint x: 506, endPoint y: 306, distance: 258.2
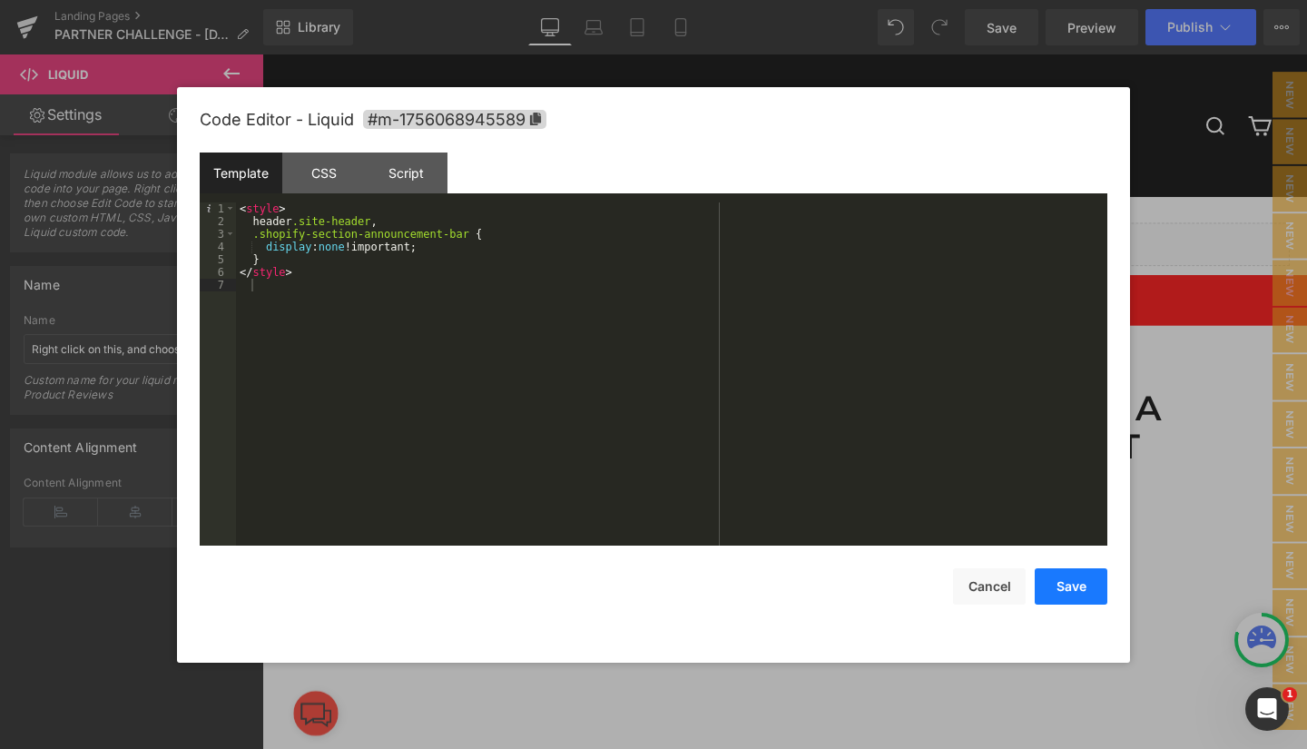
click at [0, 0] on button "Save" at bounding box center [0, 0] width 0 height 0
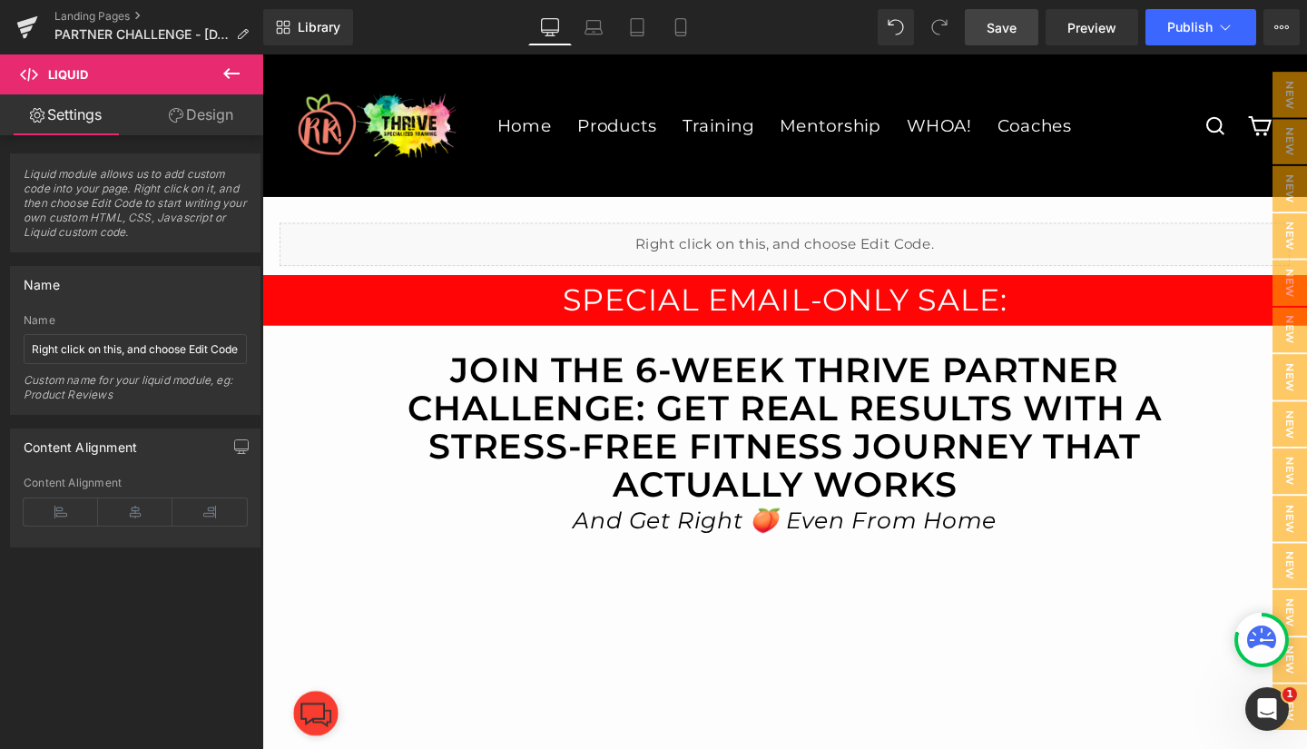
click at [1010, 28] on span "Save" at bounding box center [1001, 27] width 30 height 19
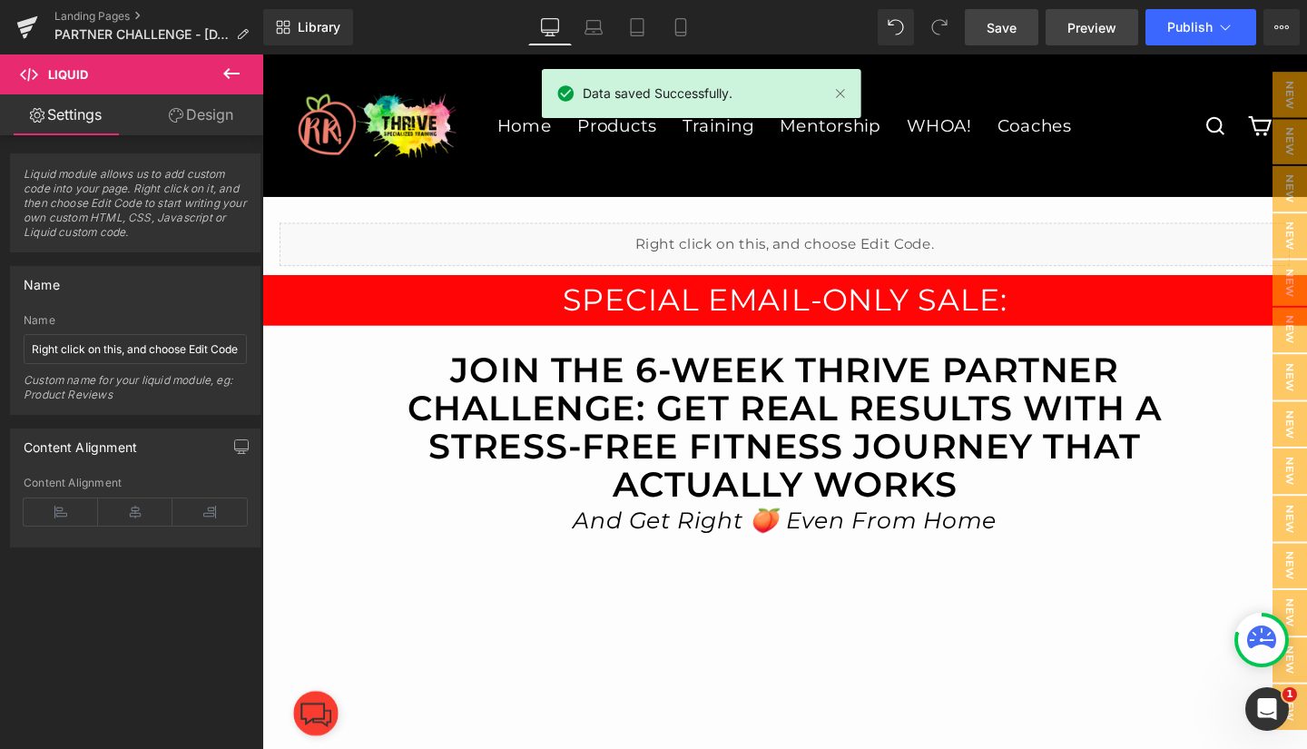
click at [1098, 23] on span "Preview" at bounding box center [1091, 27] width 49 height 19
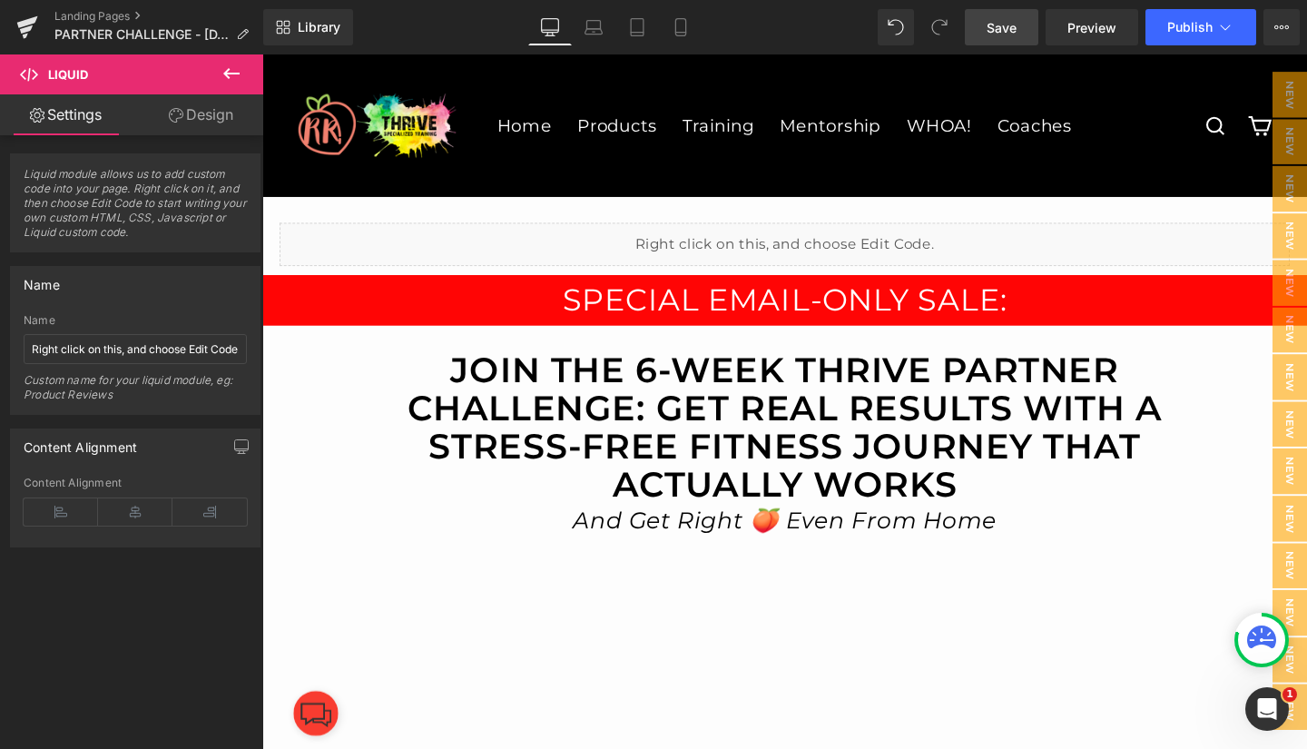
click at [1010, 20] on span "Save" at bounding box center [1001, 27] width 30 height 19
click at [1197, 22] on span "Publish" at bounding box center [1189, 27] width 45 height 15
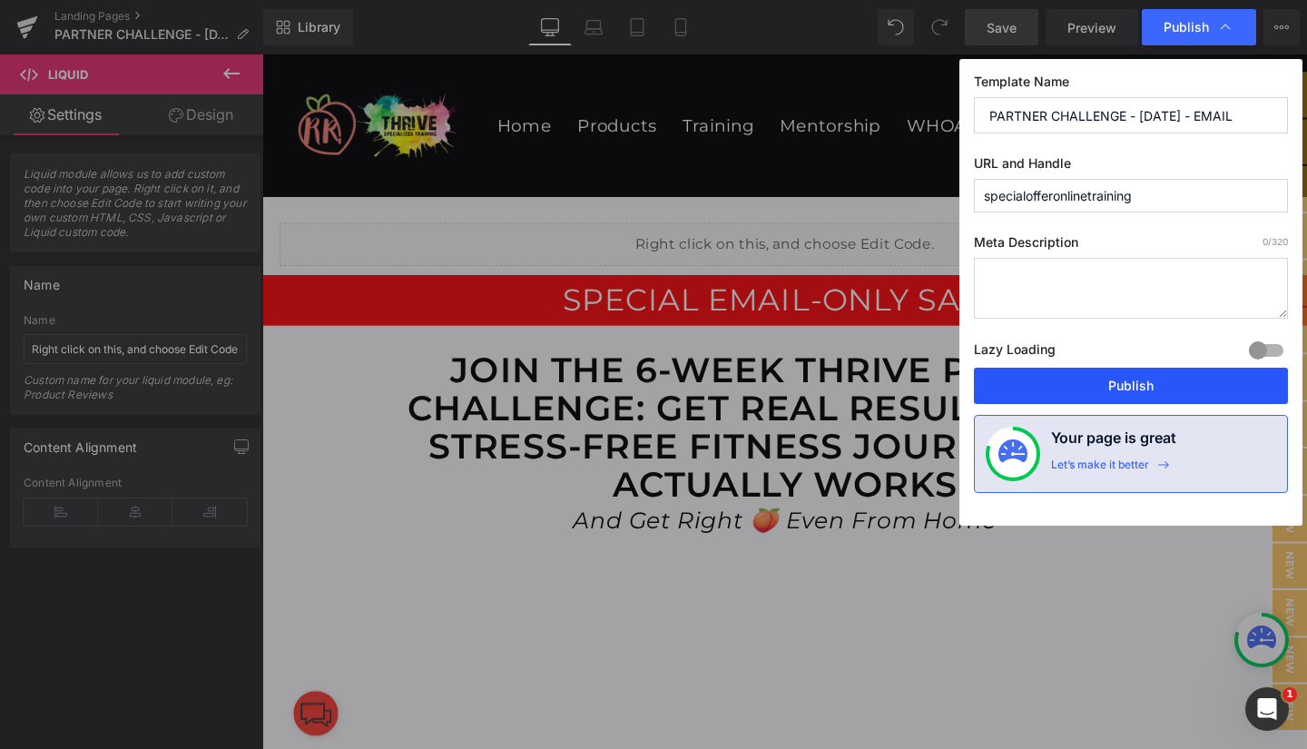
click at [0, 0] on button "Publish" at bounding box center [0, 0] width 0 height 0
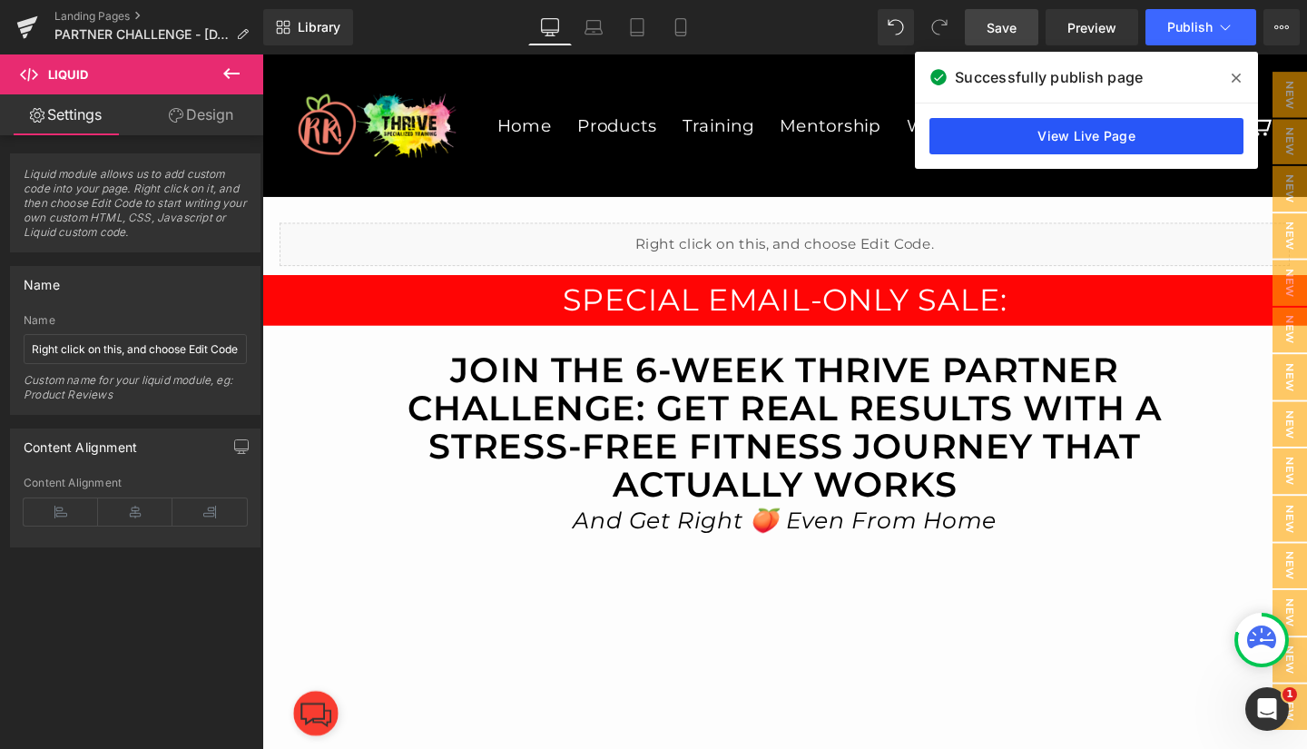
click at [1085, 129] on link "View Live Page" at bounding box center [1086, 136] width 314 height 36
